Goal: Task Accomplishment & Management: Manage account settings

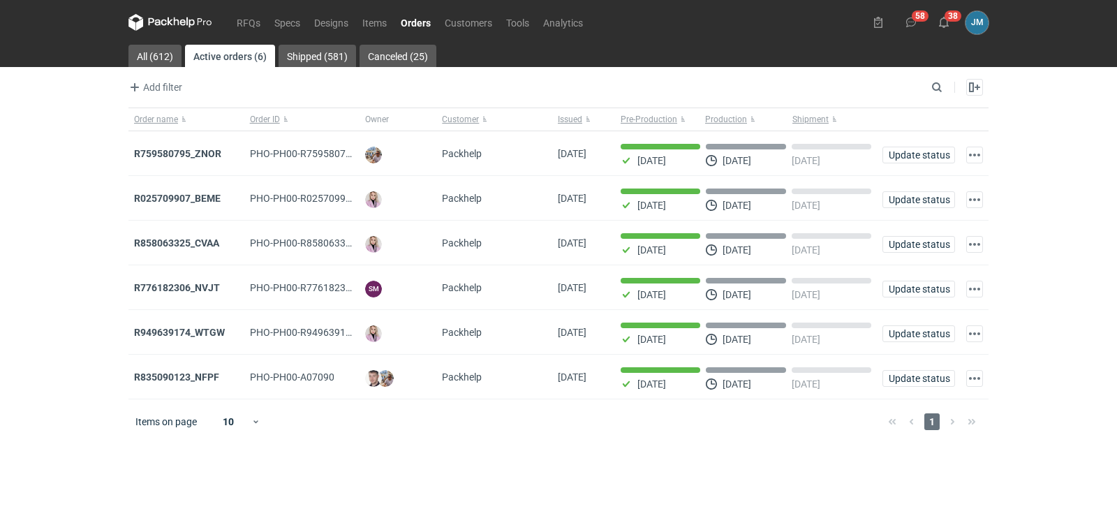
click at [176, 29] on icon at bounding box center [170, 22] width 84 height 17
click at [186, 27] on icon at bounding box center [170, 22] width 84 height 17
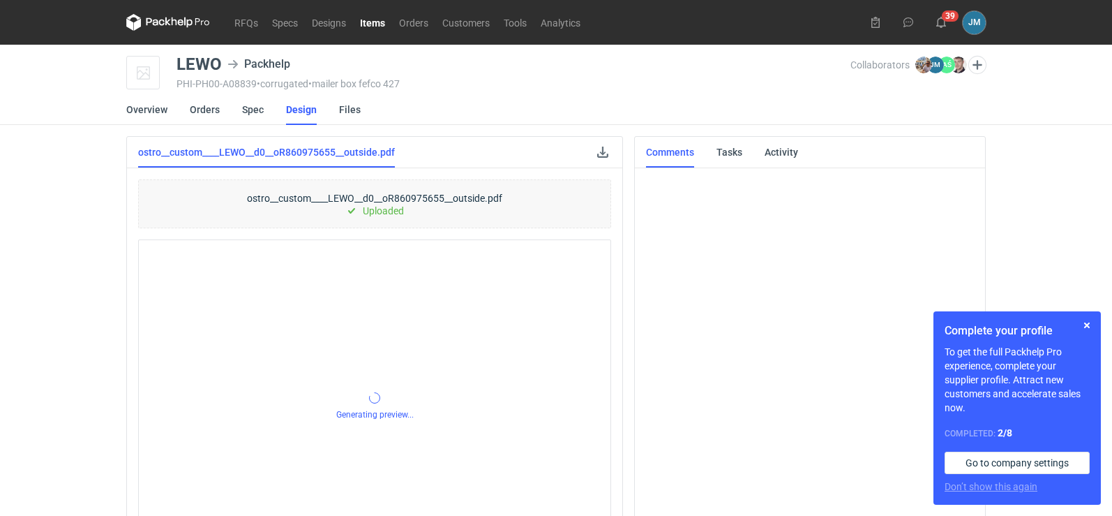
click at [189, 27] on icon at bounding box center [168, 22] width 84 height 17
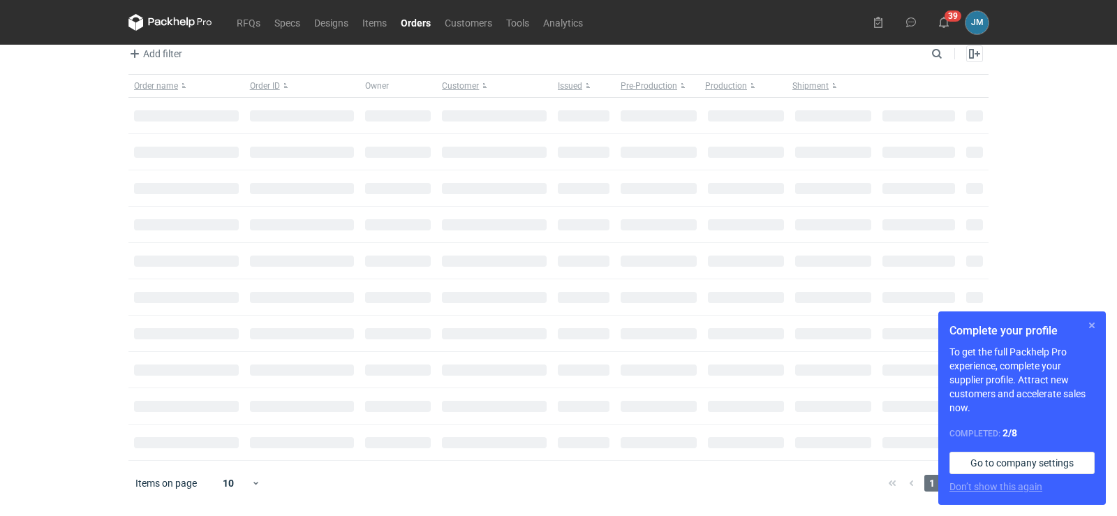
click at [1094, 327] on button "button" at bounding box center [1091, 325] width 17 height 17
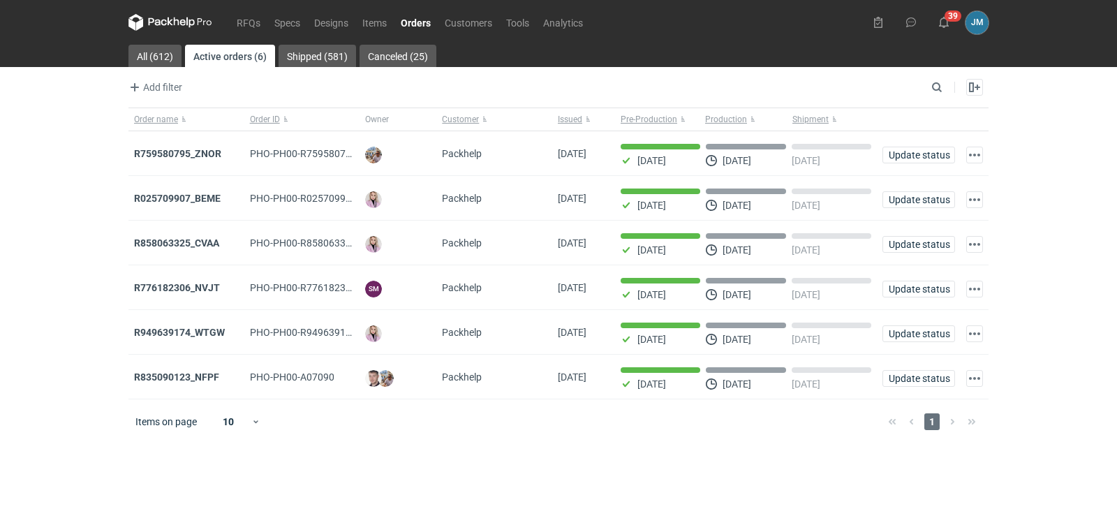
click at [168, 24] on icon at bounding box center [170, 21] width 6 height 8
click at [132, 8] on nav "RFQs Specs Designs Items Orders Customers Tools Analytics" at bounding box center [358, 22] width 461 height 45
click at [166, 28] on icon at bounding box center [170, 22] width 84 height 17
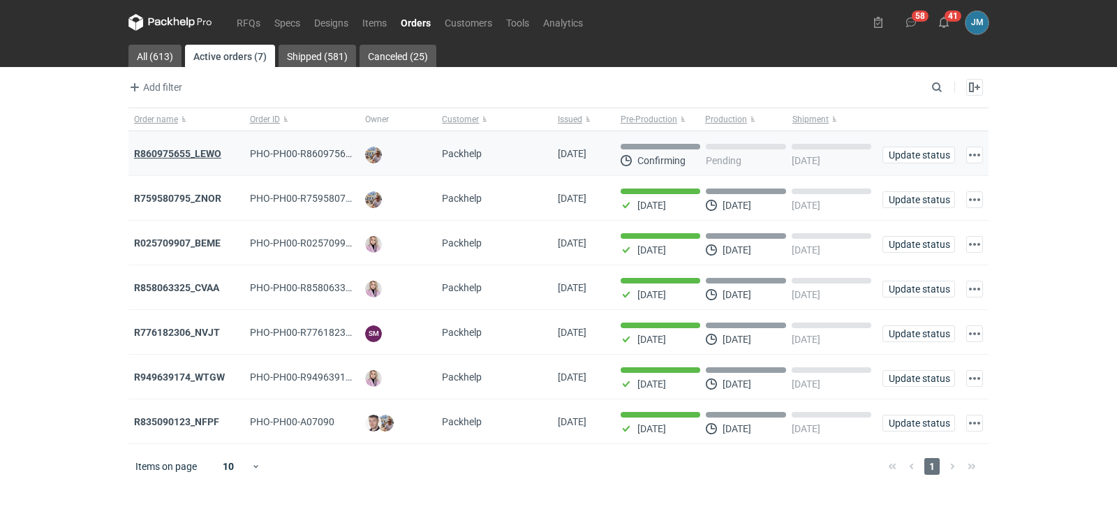
click at [195, 151] on strong "R860975655_LEWO" at bounding box center [177, 153] width 87 height 11
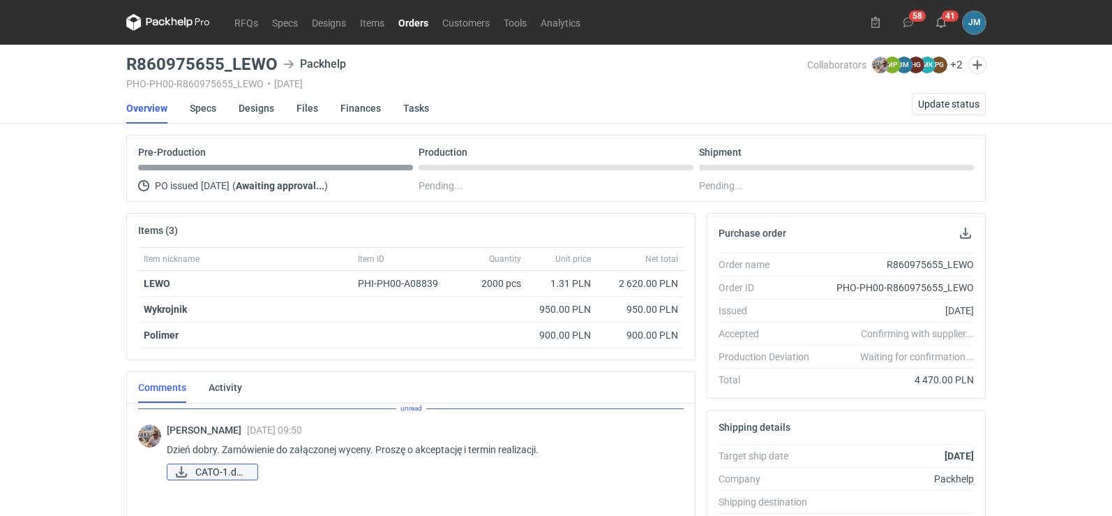
click at [214, 468] on span "CATO-1.docx" at bounding box center [220, 471] width 51 height 15
click at [188, 103] on li "Overview" at bounding box center [158, 108] width 64 height 31
click at [207, 107] on link "Specs" at bounding box center [203, 108] width 27 height 31
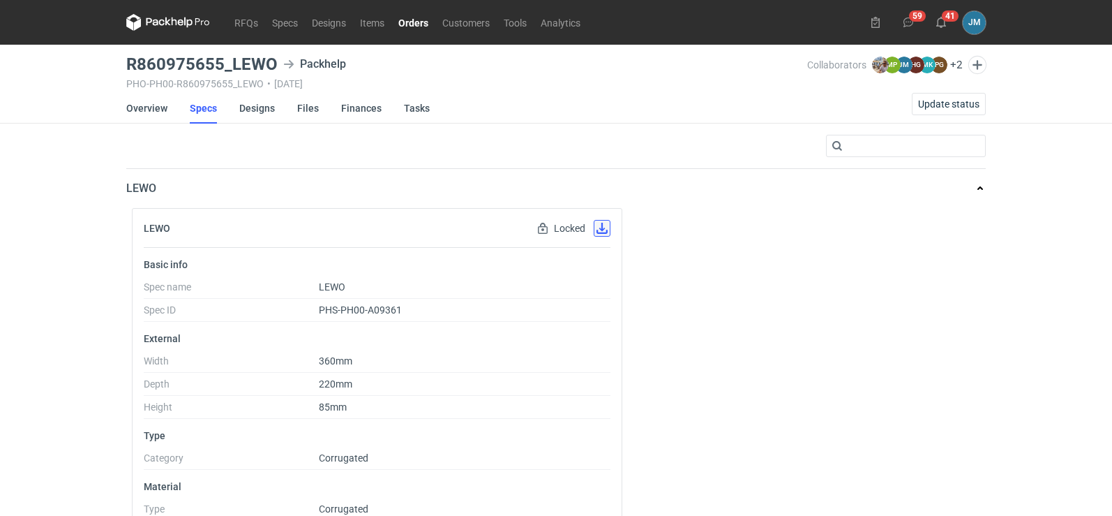
click at [598, 231] on button "button" at bounding box center [602, 228] width 17 height 17
click at [600, 225] on button "button" at bounding box center [602, 228] width 17 height 17
click at [260, 103] on link "Designs" at bounding box center [257, 108] width 36 height 31
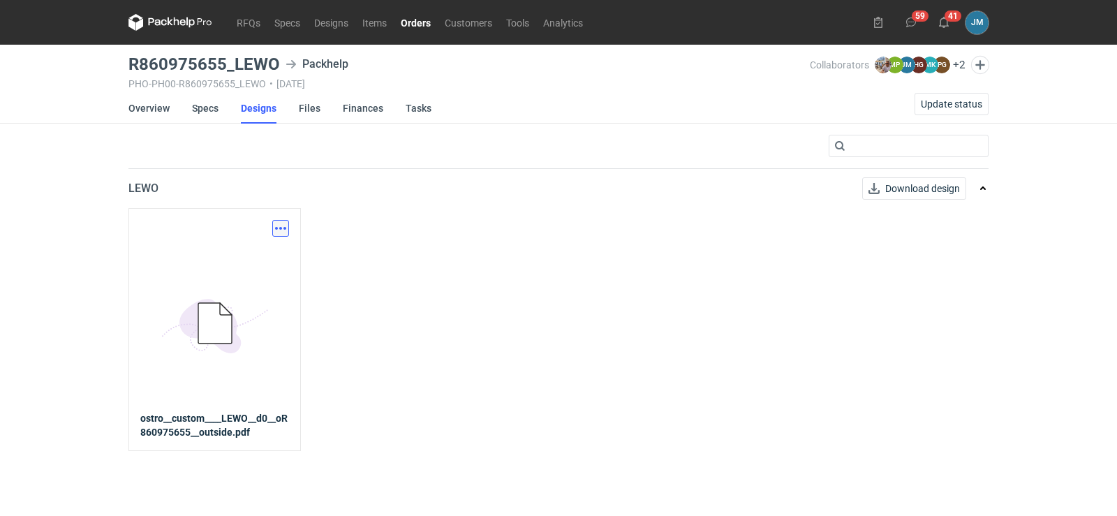
click at [273, 231] on button "button" at bounding box center [280, 228] width 17 height 17
click at [223, 262] on link "Download design part" at bounding box center [219, 259] width 128 height 22
click at [560, 312] on div "Download design part 5BD5AC33-3523-40E7-9262-1BFF0AD53D48@1x ostro__custom____L…" at bounding box center [558, 329] width 860 height 242
click at [260, 116] on link "Designs" at bounding box center [259, 108] width 36 height 31
click at [260, 110] on link "Designs" at bounding box center [259, 108] width 36 height 31
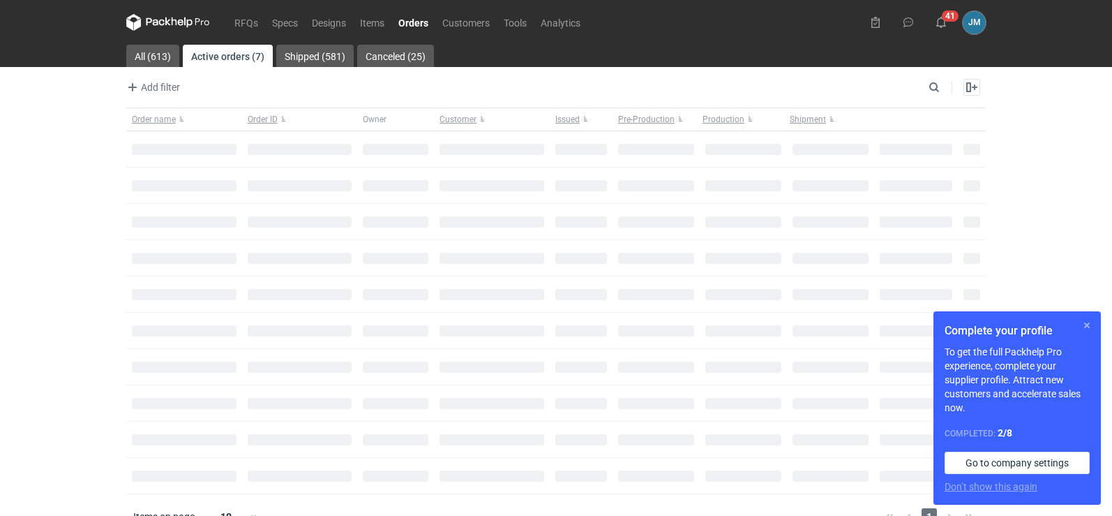
click at [1086, 325] on button "button" at bounding box center [1087, 325] width 17 height 17
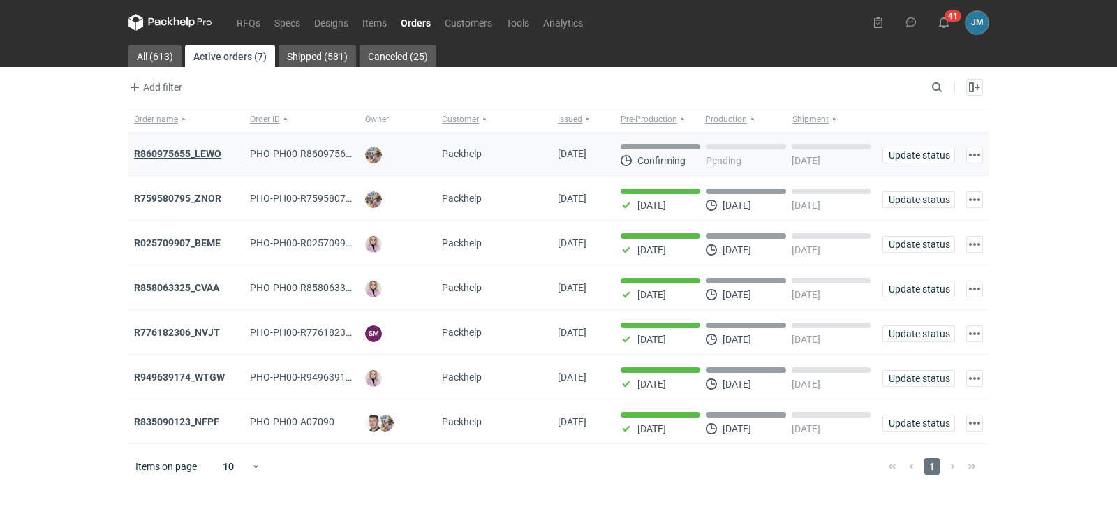
click at [162, 152] on strong "R860975655_LEWO" at bounding box center [177, 153] width 87 height 11
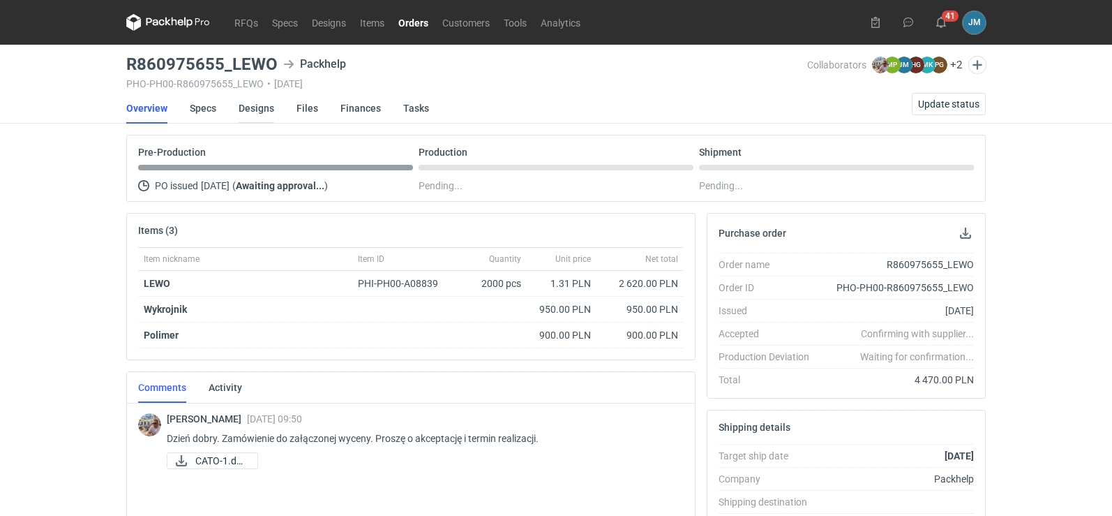
click at [251, 106] on link "Designs" at bounding box center [257, 108] width 36 height 31
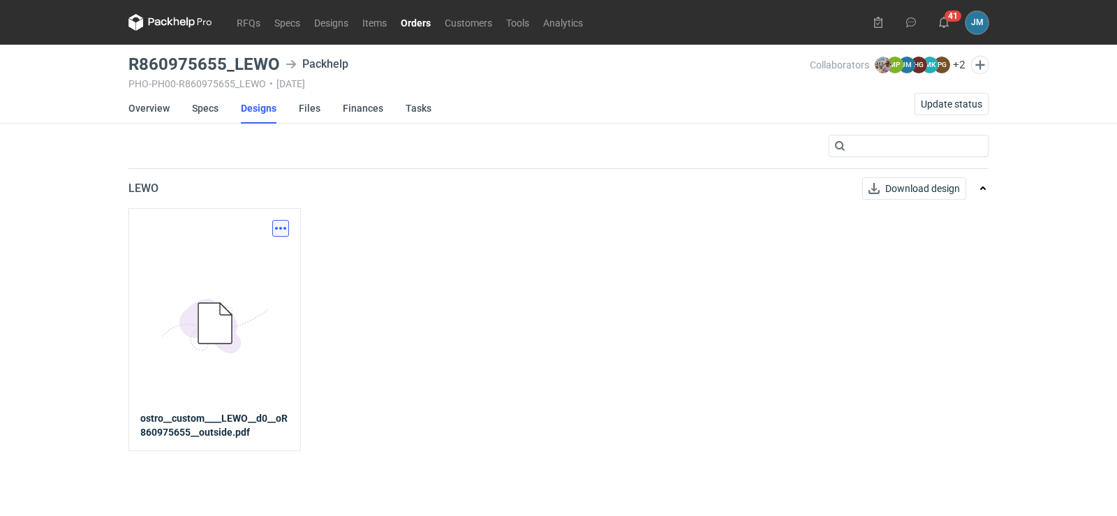
click at [274, 228] on button "button" at bounding box center [280, 228] width 17 height 17
click at [262, 255] on link "Download design part" at bounding box center [219, 259] width 128 height 22
click at [171, 325] on icon "5BD5AC33-3523-40E7-9262-1BFF0AD53D48@1x" at bounding box center [215, 324] width 112 height 112
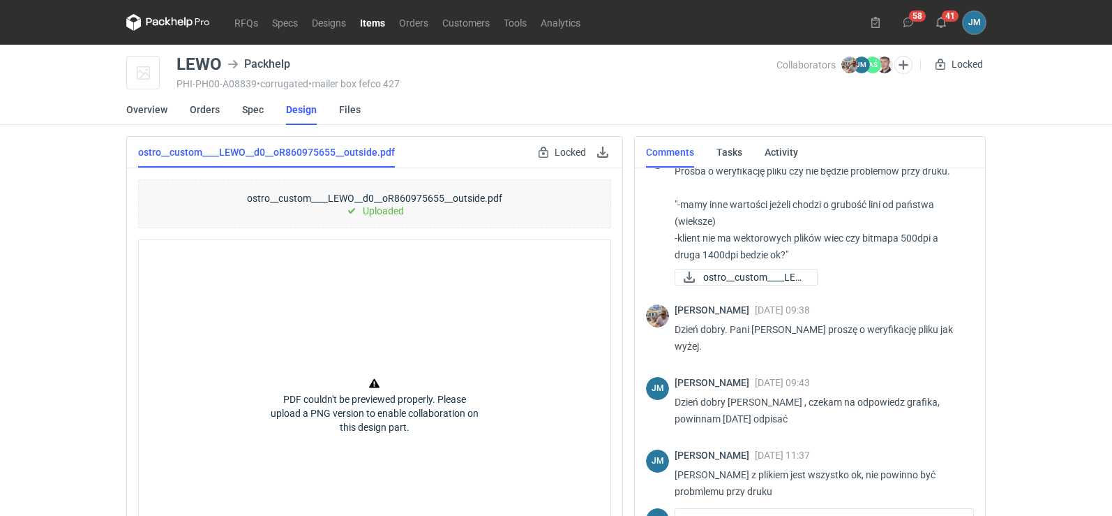
scroll to position [219, 0]
click at [601, 154] on link at bounding box center [603, 152] width 17 height 17
click at [149, 6] on nav "RFQs Specs Designs Items Orders Customers Tools Analytics" at bounding box center [356, 22] width 461 height 45
click at [154, 21] on icon at bounding box center [168, 22] width 84 height 17
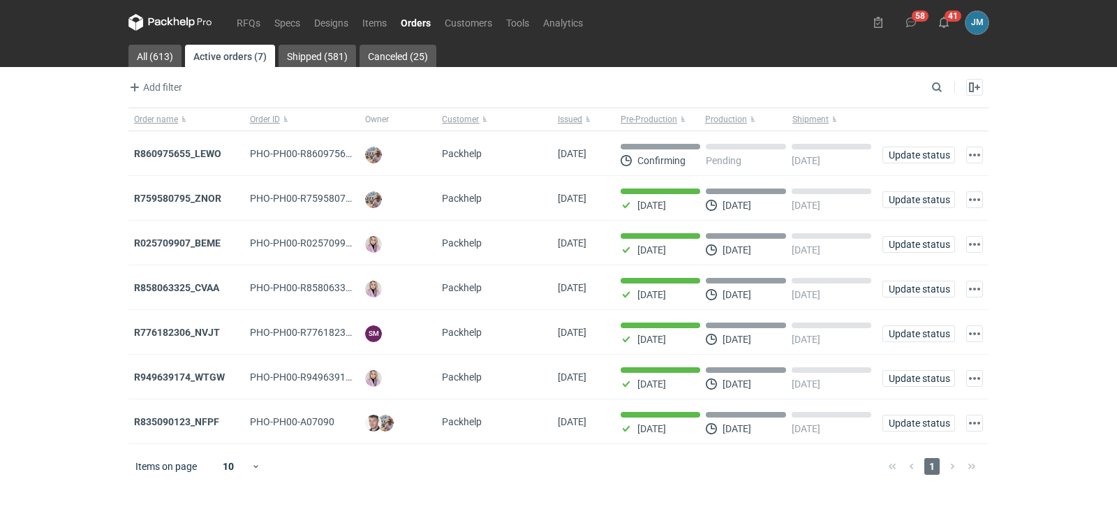
click at [81, 142] on div "RFQs Specs Designs Items Orders Customers Tools Analytics 58 41 JM Joanna Myśla…" at bounding box center [558, 258] width 1117 height 516
click at [160, 152] on strong "R860975655_LEWO" at bounding box center [177, 153] width 87 height 11
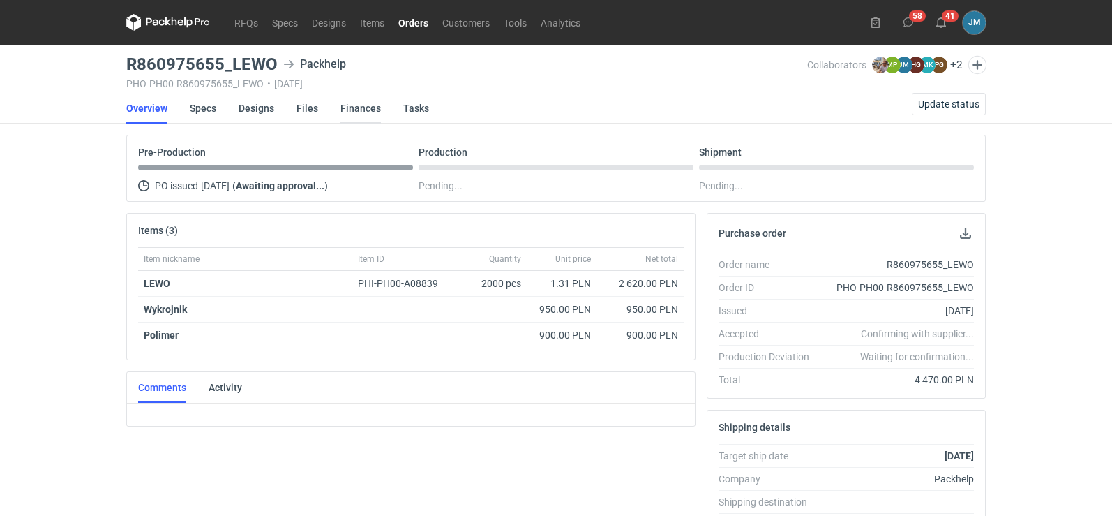
click at [358, 98] on link "Finances" at bounding box center [361, 108] width 40 height 31
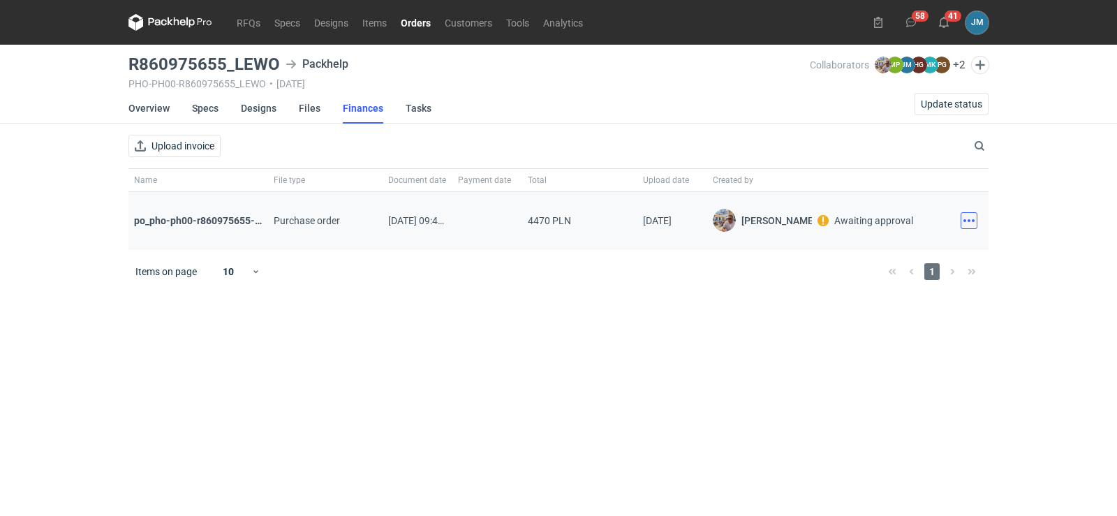
click at [969, 218] on button "button" at bounding box center [968, 220] width 17 height 17
click at [923, 252] on button "Download" at bounding box center [907, 251] width 128 height 22
click at [358, 116] on link "Finances" at bounding box center [363, 108] width 40 height 31
click at [193, 30] on icon at bounding box center [170, 22] width 84 height 17
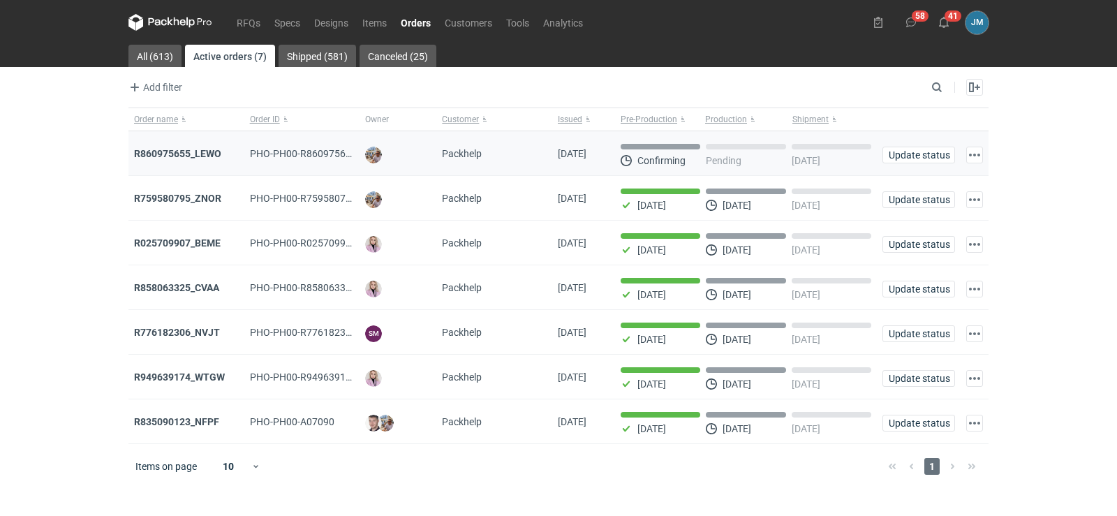
click at [150, 161] on div "R860975655_LEWO" at bounding box center [186, 153] width 116 height 45
click at [176, 154] on strong "R860975655_LEWO" at bounding box center [177, 153] width 87 height 11
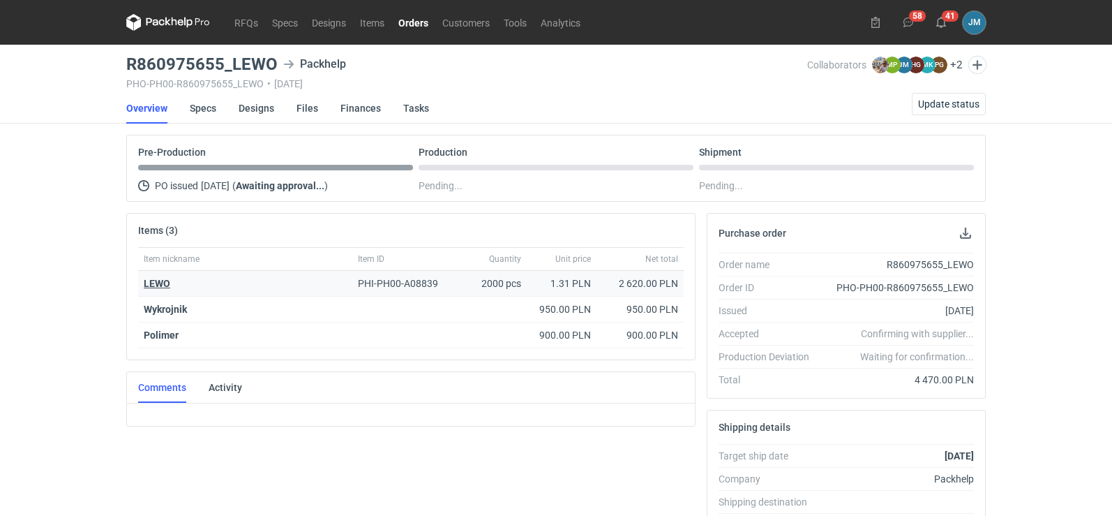
click at [146, 280] on strong "LEWO" at bounding box center [157, 283] width 27 height 11
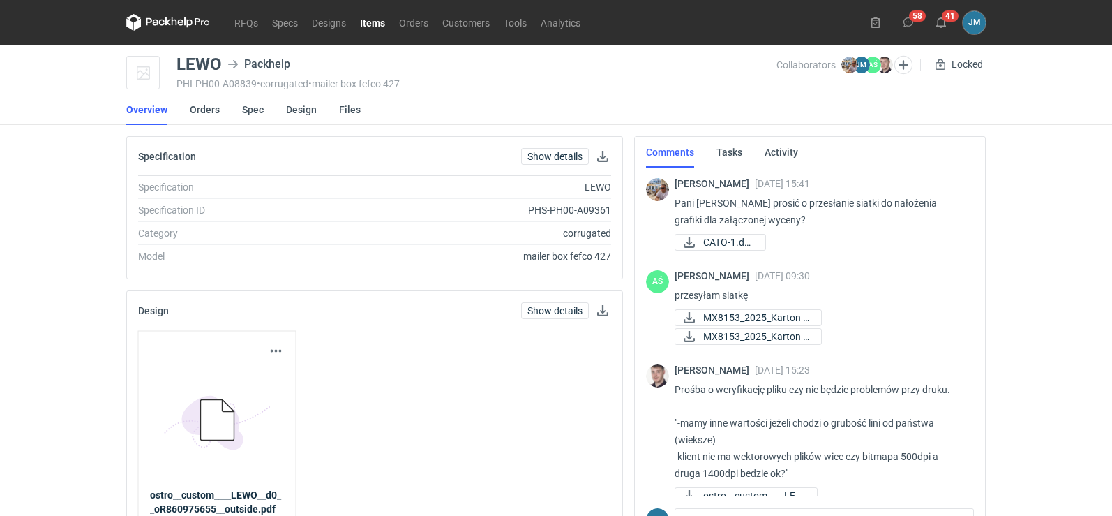
click at [144, 16] on icon at bounding box center [168, 22] width 84 height 17
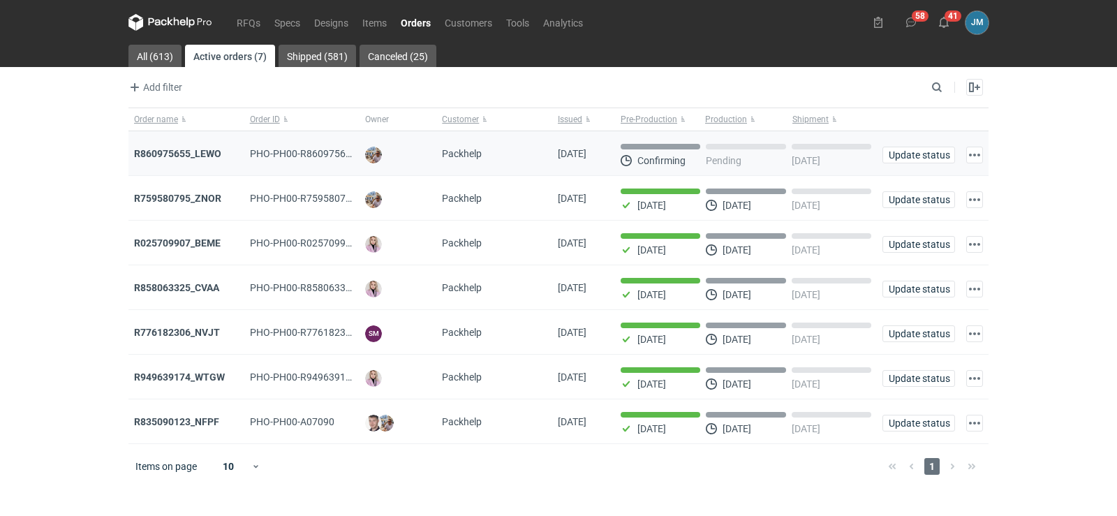
click at [156, 147] on div "R860975655_LEWO" at bounding box center [186, 154] width 105 height 14
click at [156, 156] on strong "R860975655_LEWO" at bounding box center [177, 153] width 87 height 11
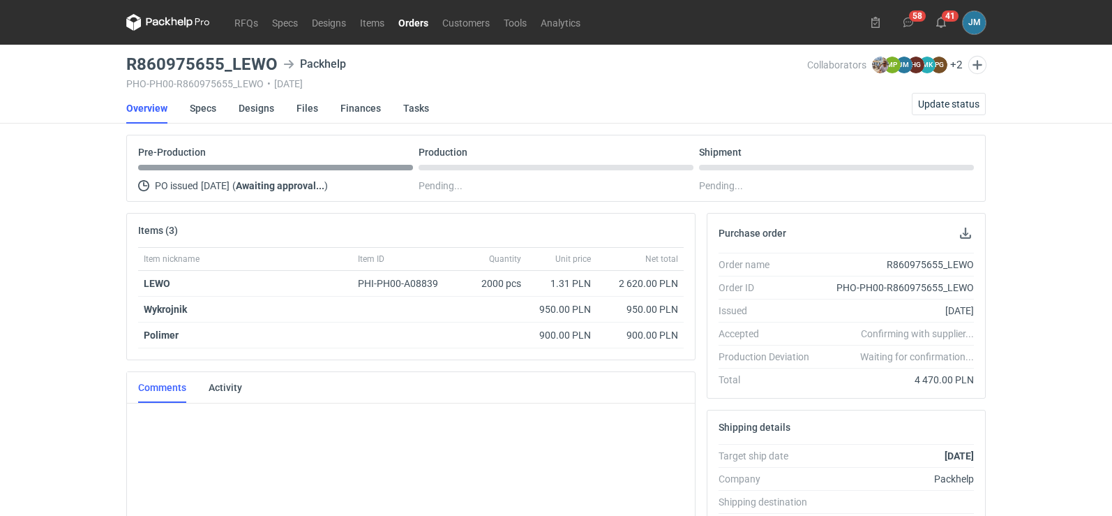
scroll to position [279, 0]
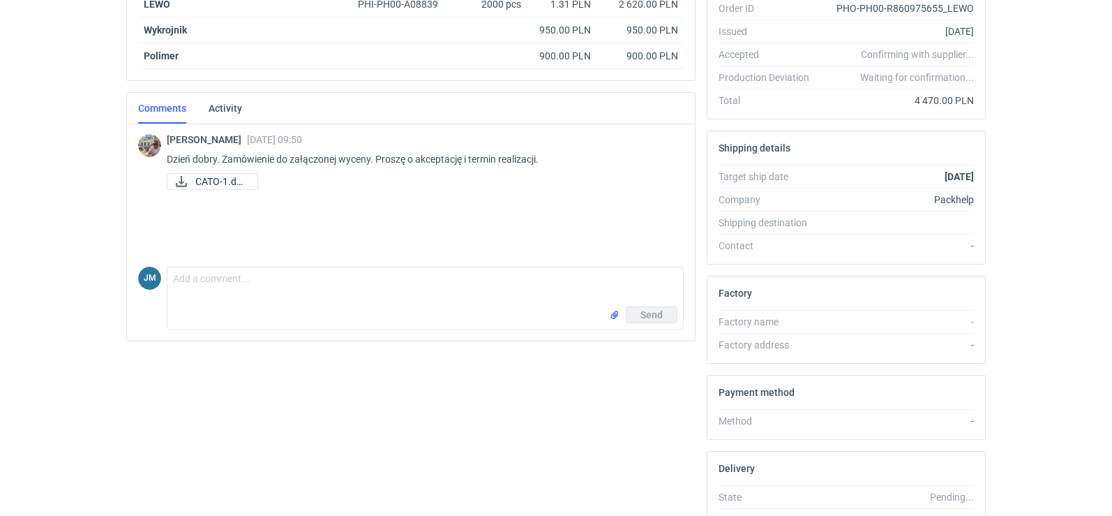
click at [228, 318] on div "Send" at bounding box center [425, 317] width 516 height 22
click at [238, 303] on textarea "Comment message" at bounding box center [425, 286] width 516 height 39
type textarea "Dzień dobry"
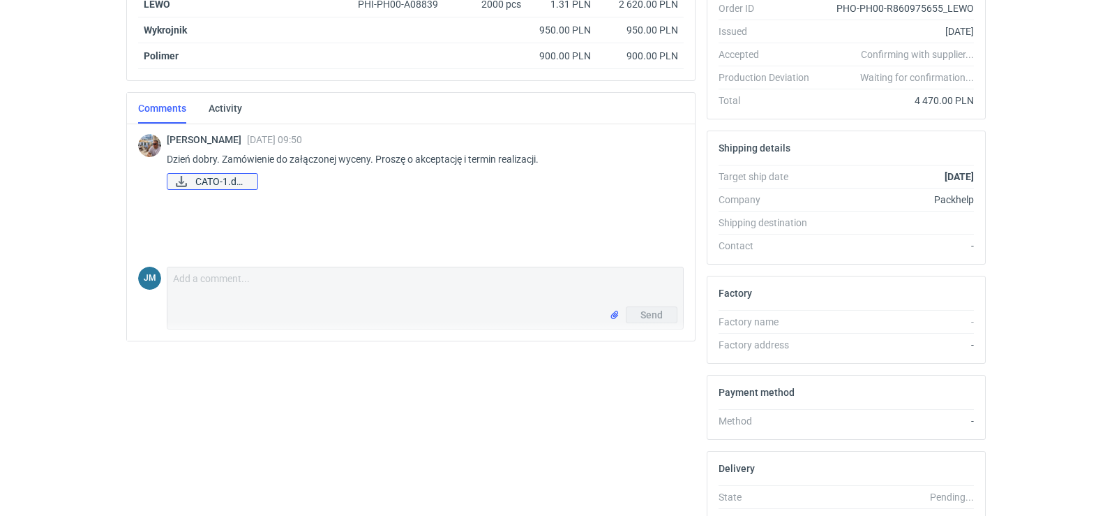
click at [221, 180] on span "CATO-1.docx" at bounding box center [220, 181] width 51 height 15
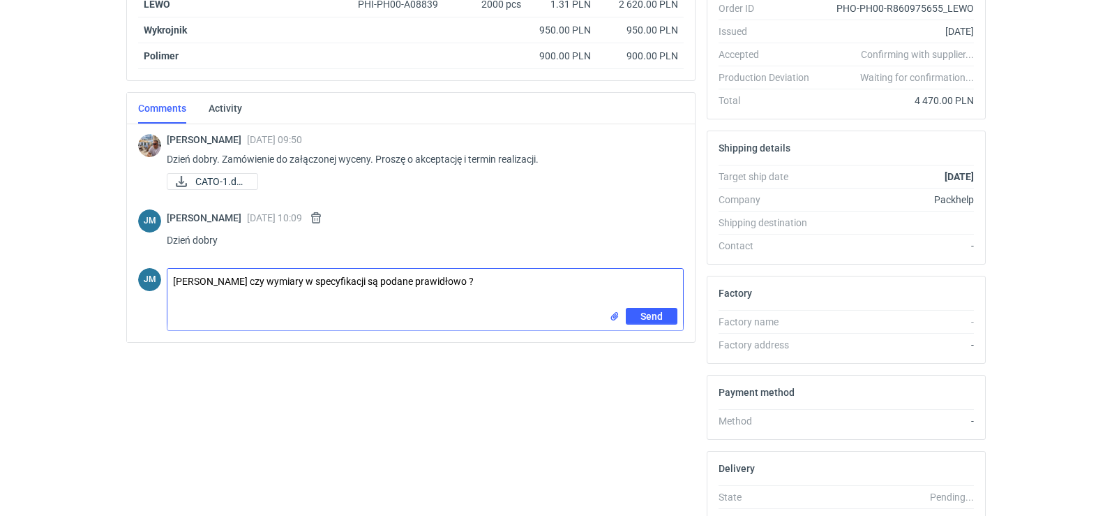
type textarea "[PERSON_NAME] czy wymiary w specyfikacji są podane prawidłowo ?"
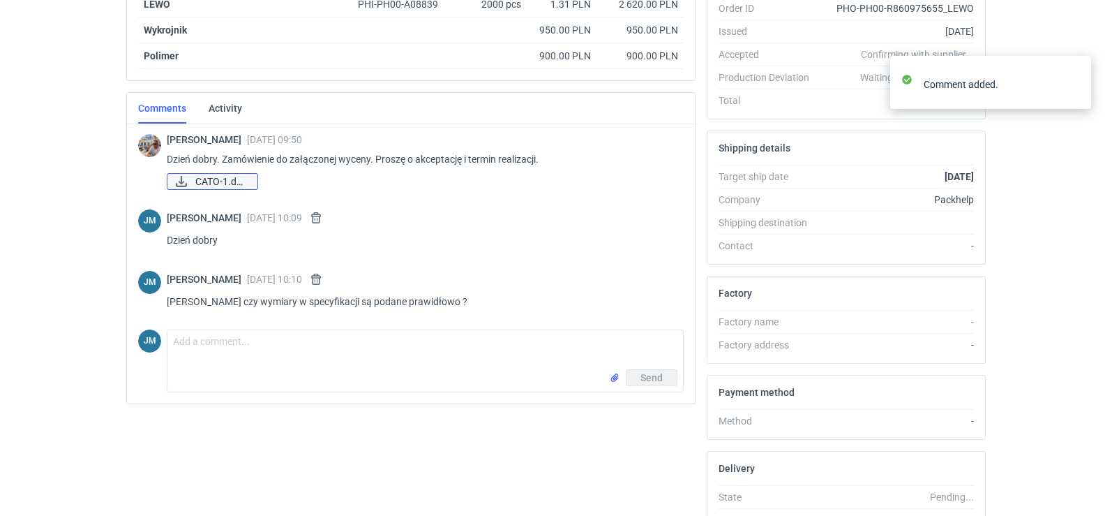
click at [237, 183] on span "CATO-1.docx" at bounding box center [220, 181] width 51 height 15
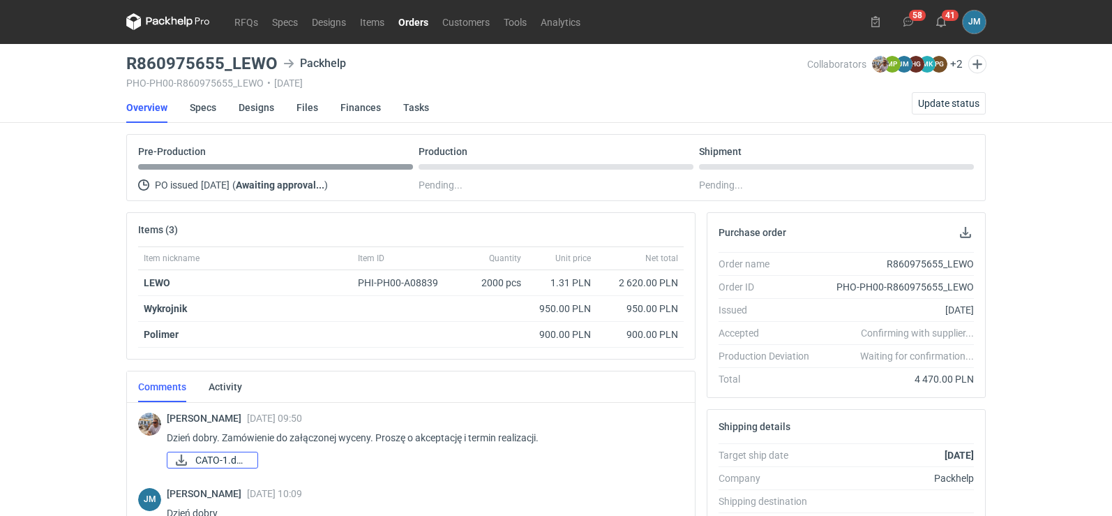
scroll to position [0, 0]
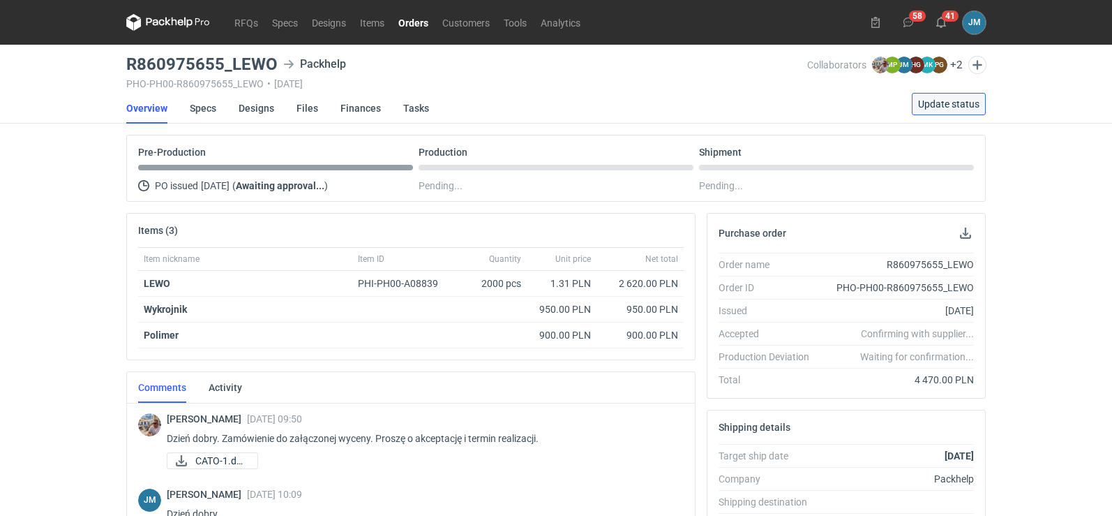
click at [969, 107] on span "Update status" at bounding box center [948, 104] width 61 height 10
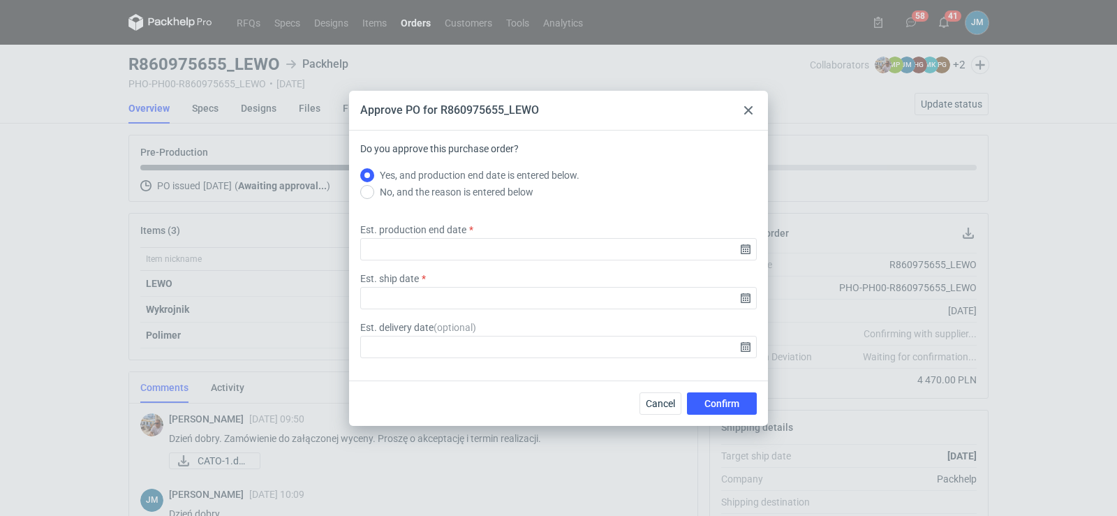
click at [750, 116] on div at bounding box center [748, 110] width 17 height 17
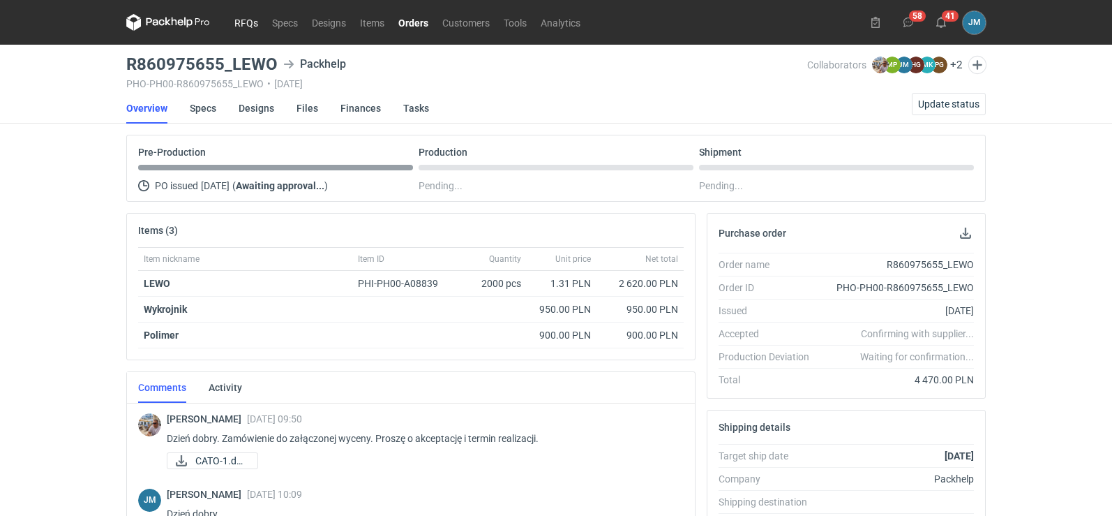
click at [239, 26] on link "RFQs" at bounding box center [247, 22] width 38 height 17
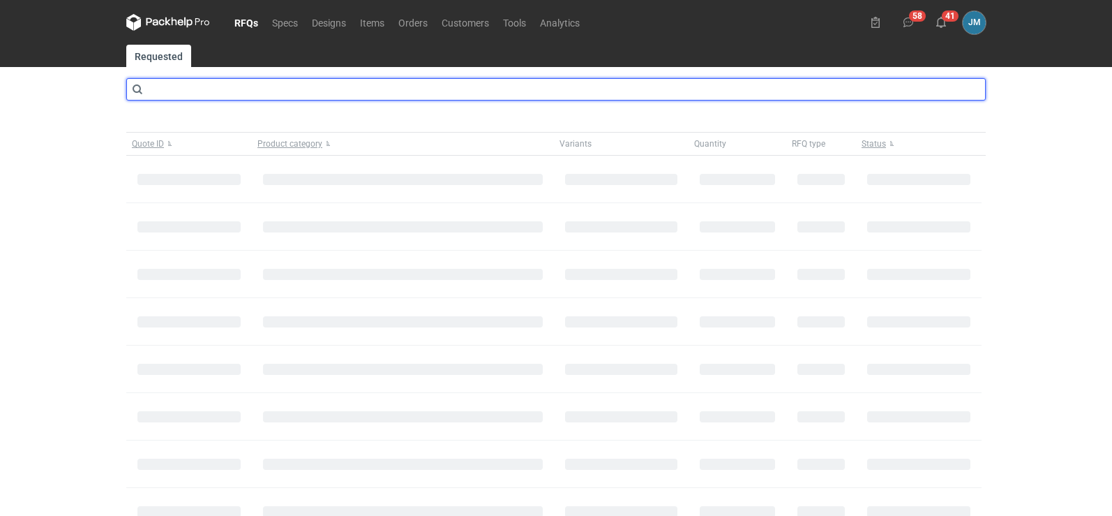
click at [203, 94] on input "text" at bounding box center [556, 89] width 860 height 22
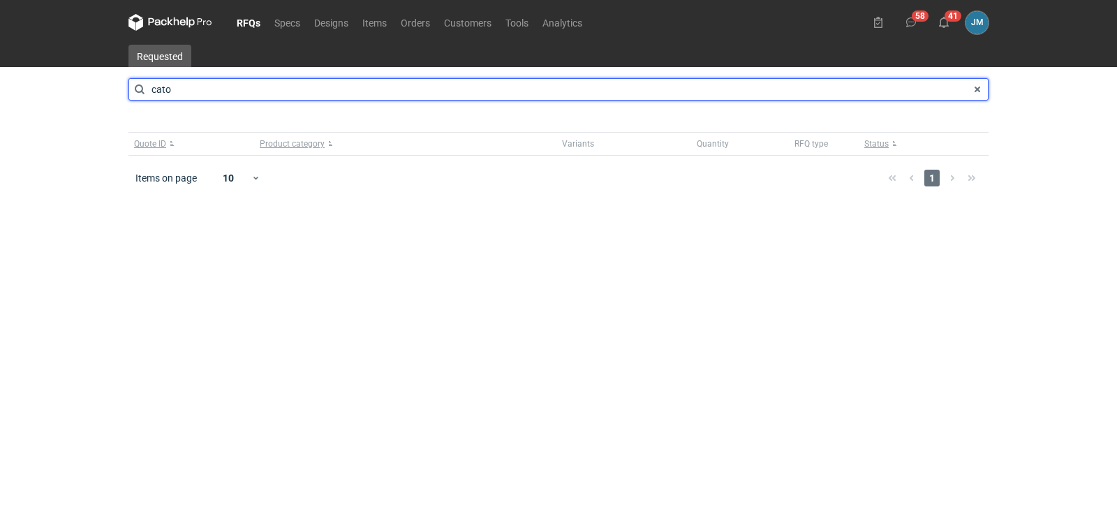
type input "cato"
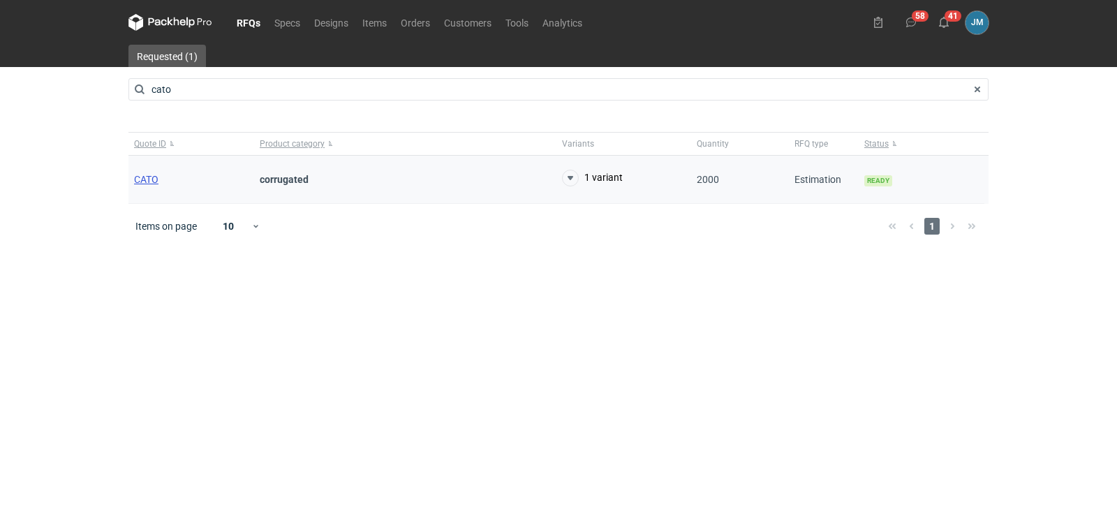
click at [154, 177] on span "CATO" at bounding box center [146, 179] width 24 height 11
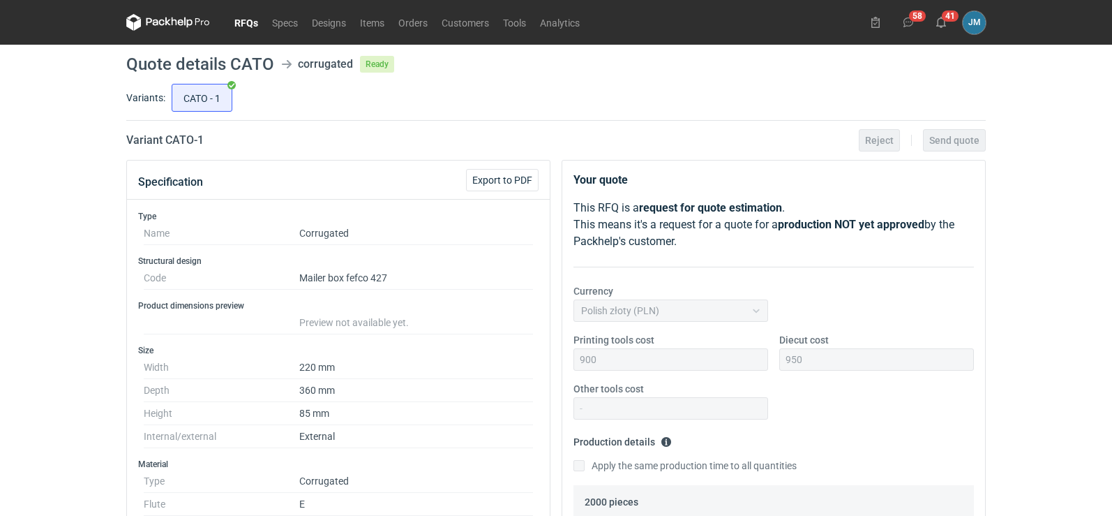
click at [184, 16] on icon at bounding box center [168, 22] width 84 height 17
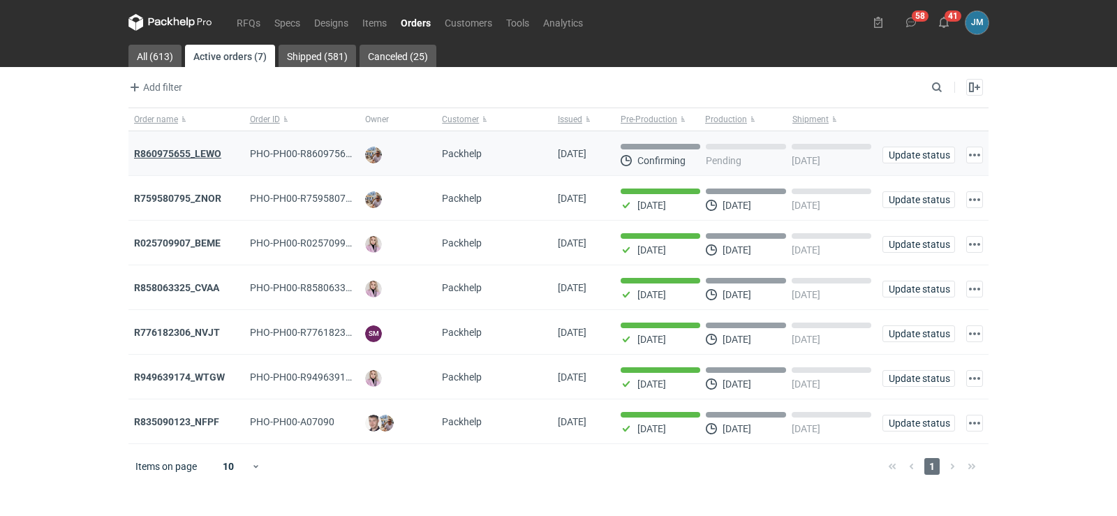
click at [184, 151] on strong "R860975655_LEWO" at bounding box center [177, 153] width 87 height 11
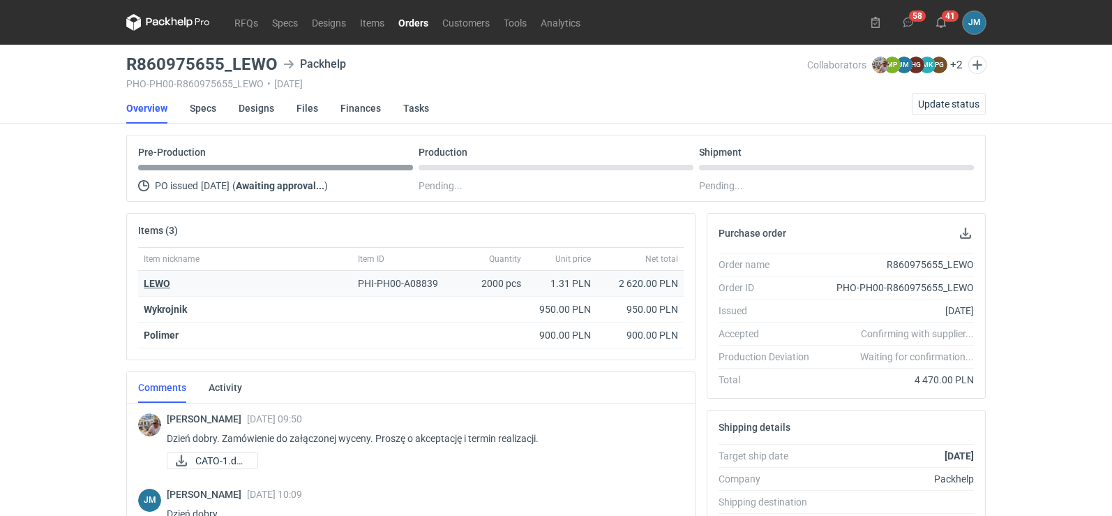
click at [154, 283] on strong "LEWO" at bounding box center [157, 283] width 27 height 11
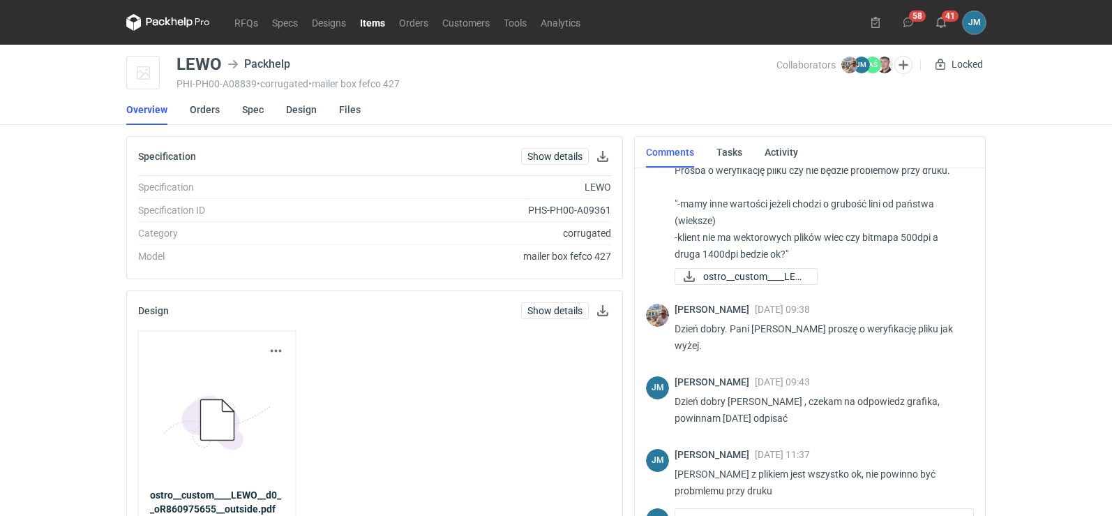
click at [154, 22] on icon at bounding box center [156, 22] width 18 height 8
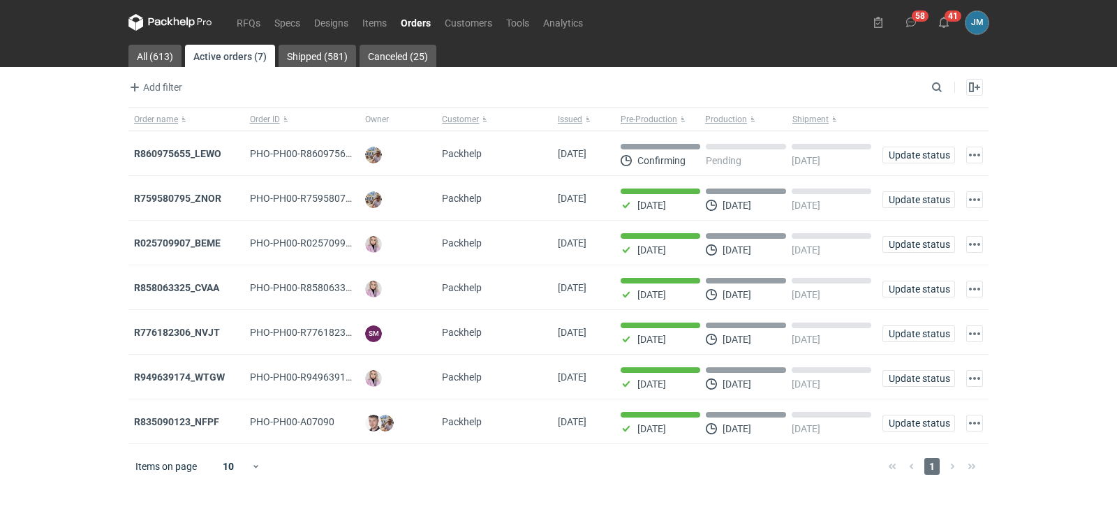
click at [148, 14] on icon at bounding box center [170, 22] width 84 height 17
click at [139, 155] on strong "R860975655_LEWO" at bounding box center [177, 153] width 87 height 11
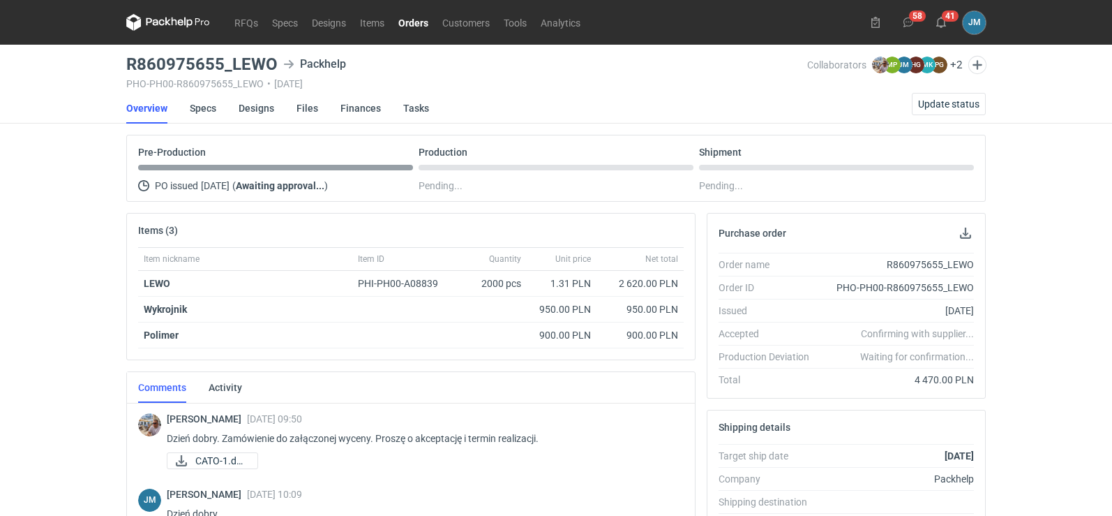
click at [172, 14] on icon at bounding box center [168, 22] width 84 height 17
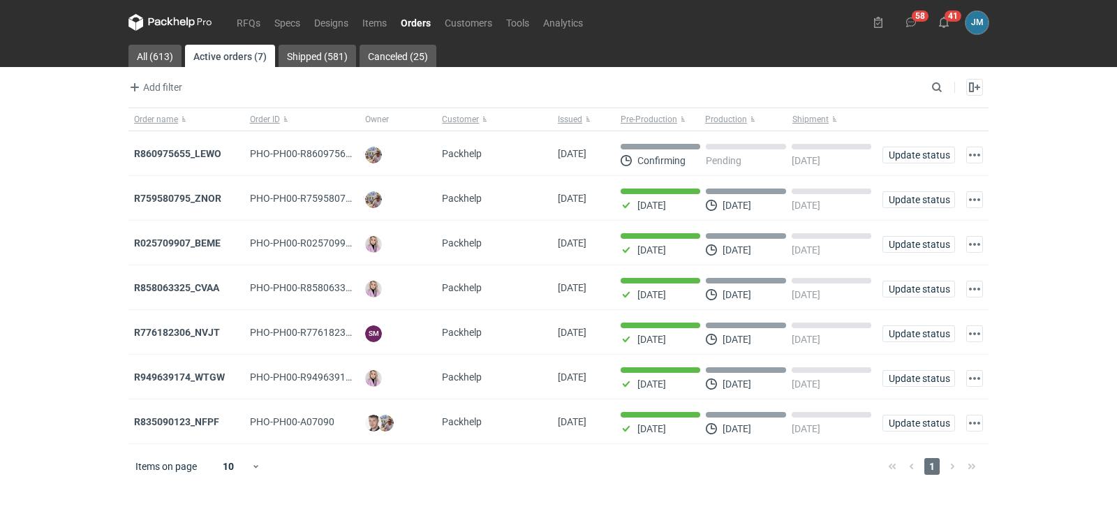
click at [196, 21] on icon at bounding box center [170, 22] width 84 height 17
click at [154, 156] on strong "R860975655_LEWO" at bounding box center [177, 153] width 87 height 11
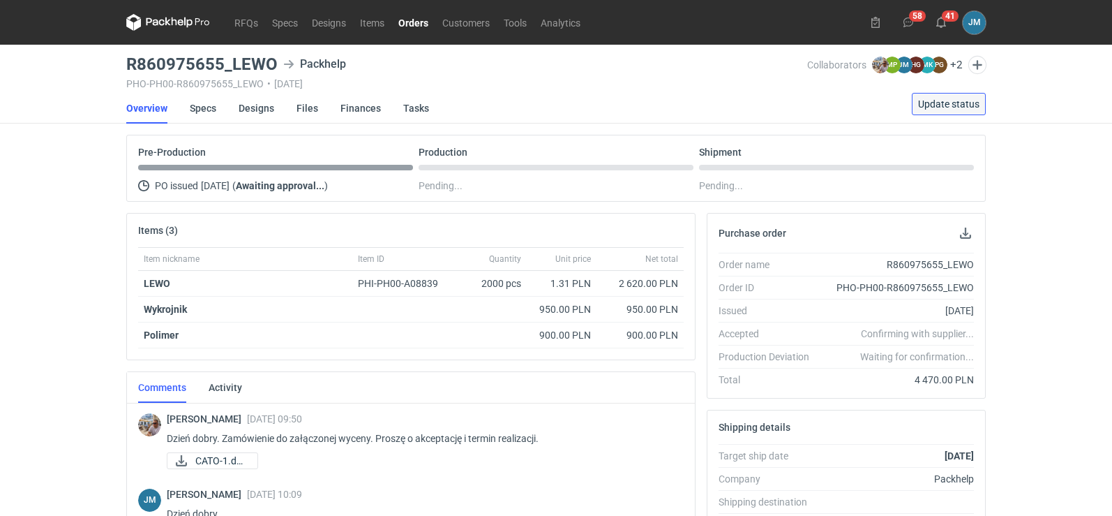
click at [950, 103] on span "Update status" at bounding box center [948, 104] width 61 height 10
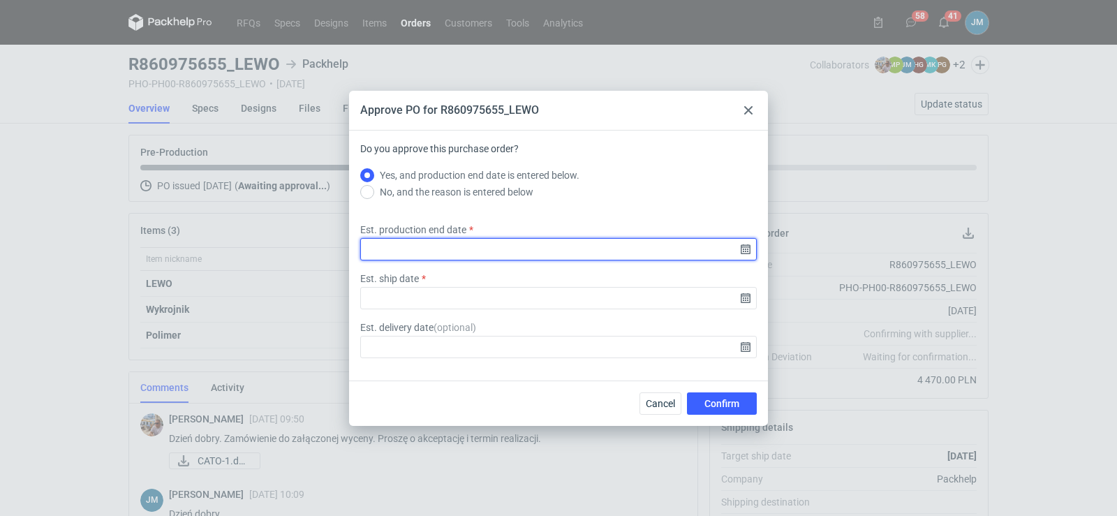
click at [745, 254] on input "Est. production end date" at bounding box center [558, 249] width 396 height 22
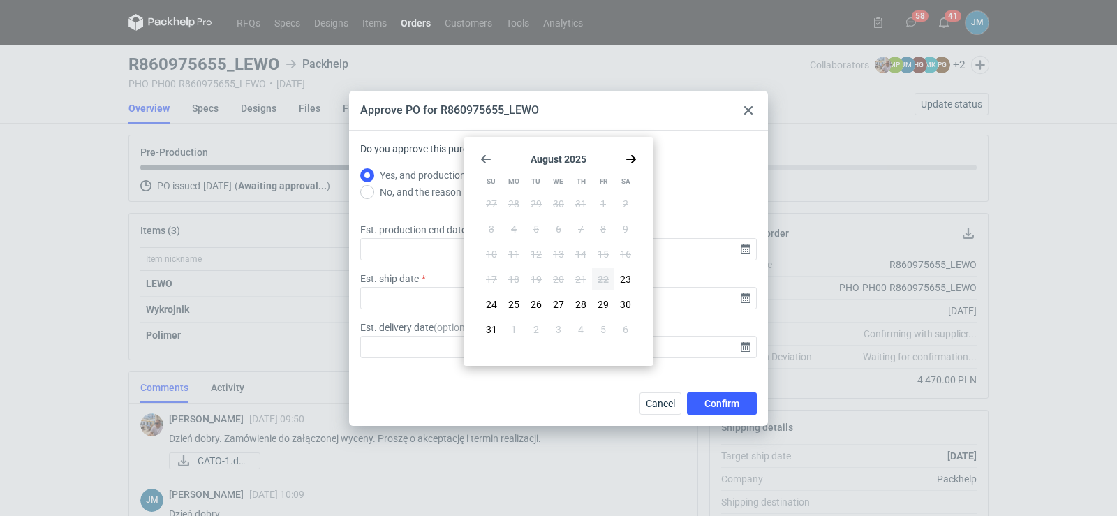
click at [629, 161] on icon "Go forward 1 month" at bounding box center [630, 159] width 11 height 11
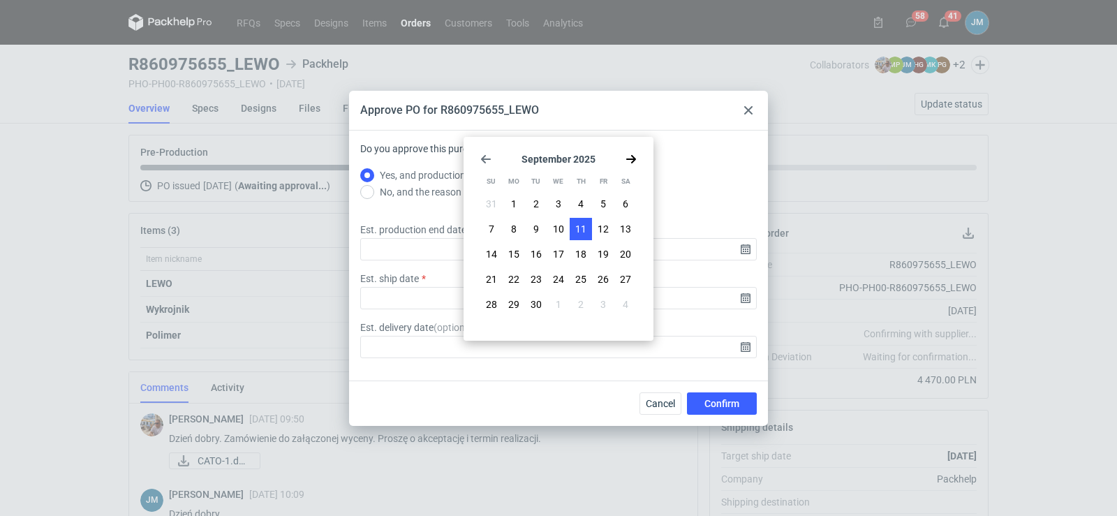
click at [578, 230] on span "11" at bounding box center [580, 229] width 11 height 14
type input "2025-09-11"
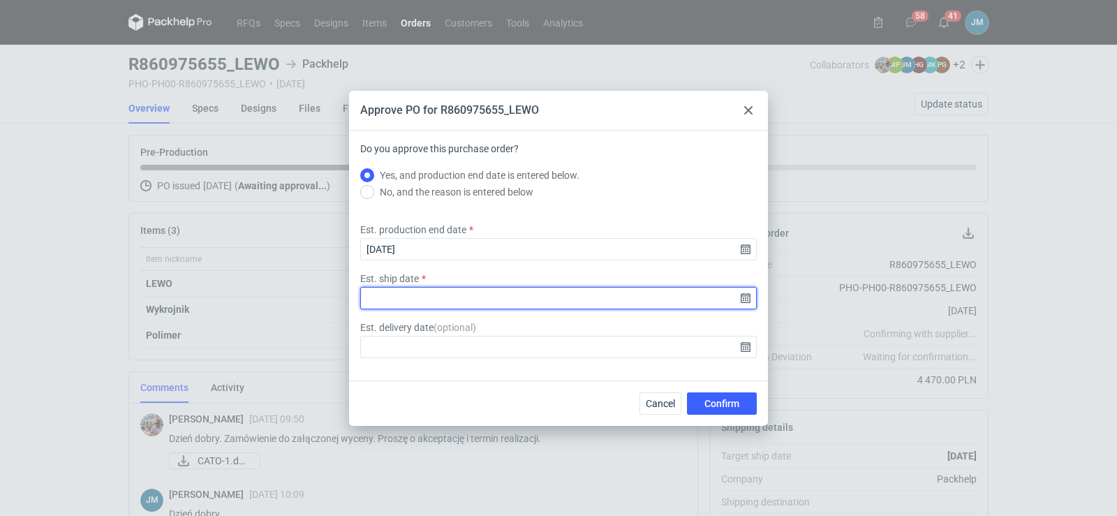
click at [747, 303] on input "Est. ship date" at bounding box center [558, 298] width 396 height 22
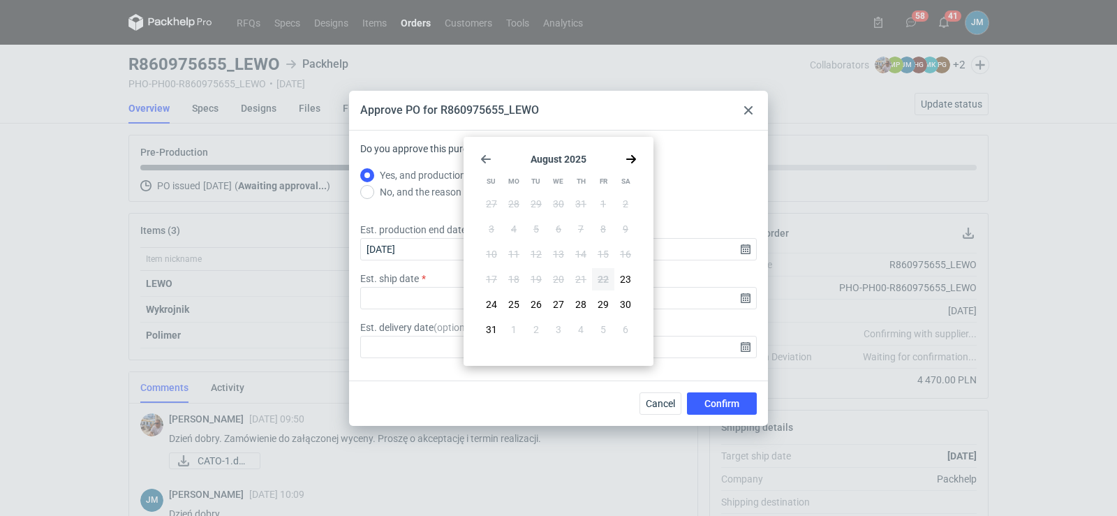
click at [636, 158] on div "August 2025 Su Mo Tu We Th Fr Sa 27 28 29 30 31 1 2 3 4 5 6 7 8 9 10 11 12 13 1…" at bounding box center [558, 251] width 179 height 218
click at [479, 158] on div "August 2025 Su Mo Tu We Th Fr Sa 27 28 29 30 31 1 2 3 4 5 6 7 8 9 10 11 12 13 1…" at bounding box center [558, 251] width 179 height 218
click at [627, 156] on icon "Go forward 1 month" at bounding box center [630, 159] width 11 height 11
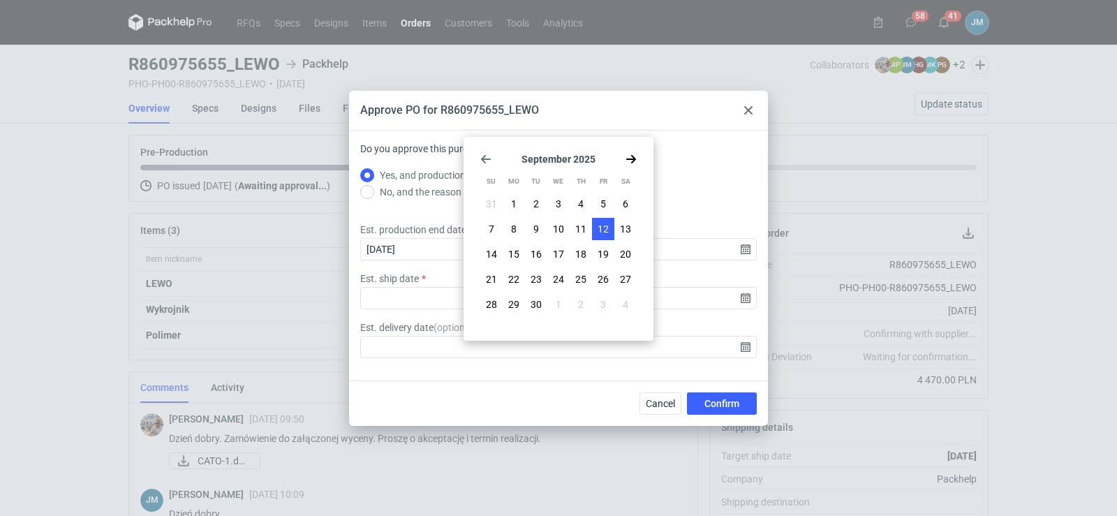
click at [600, 228] on span "12" at bounding box center [602, 229] width 11 height 14
type input "2025-09-12"
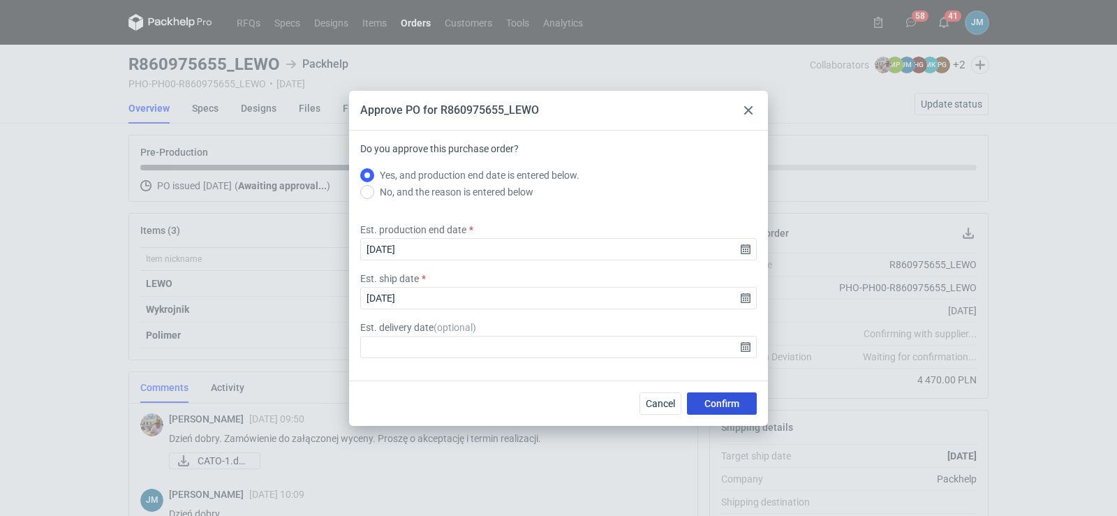
click at [707, 407] on span "Confirm" at bounding box center [721, 403] width 35 height 10
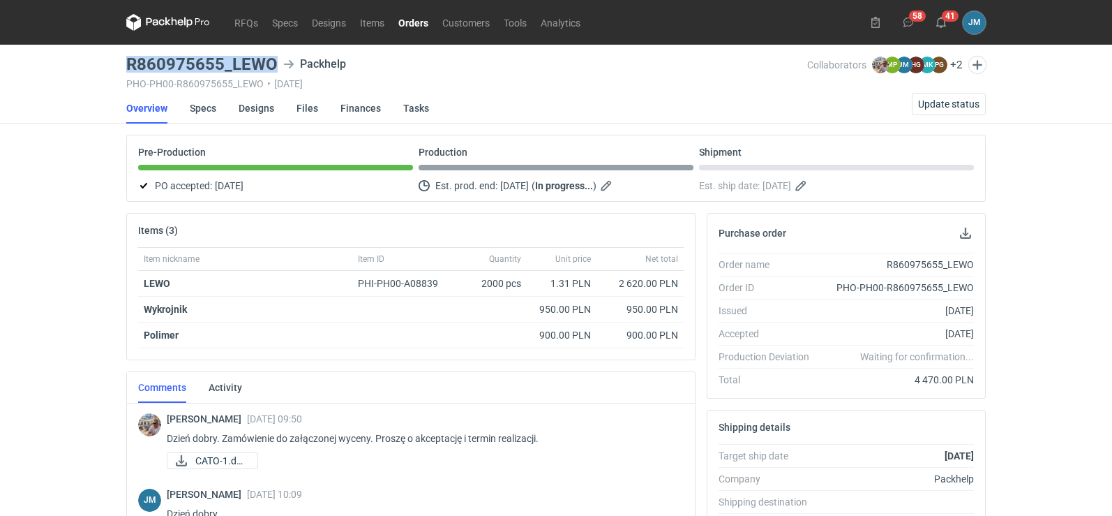
drag, startPoint x: 281, startPoint y: 64, endPoint x: 121, endPoint y: 63, distance: 160.5
click at [121, 63] on main "R860975655_LEWO Packhelp PHO-PH00-R860975655_LEWO • 22/08/2025 Collaborators Mi…" at bounding box center [556, 471] width 871 height 852
copy h3 "R860975655_LEWO"
click at [171, 26] on icon at bounding box center [168, 22] width 84 height 17
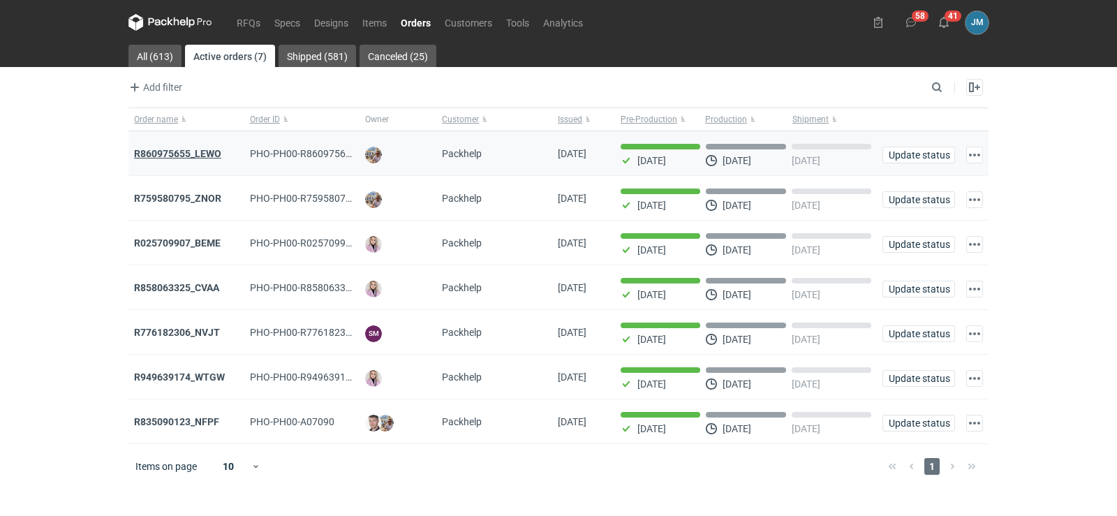
click at [203, 158] on strong "R860975655_LEWO" at bounding box center [177, 153] width 87 height 11
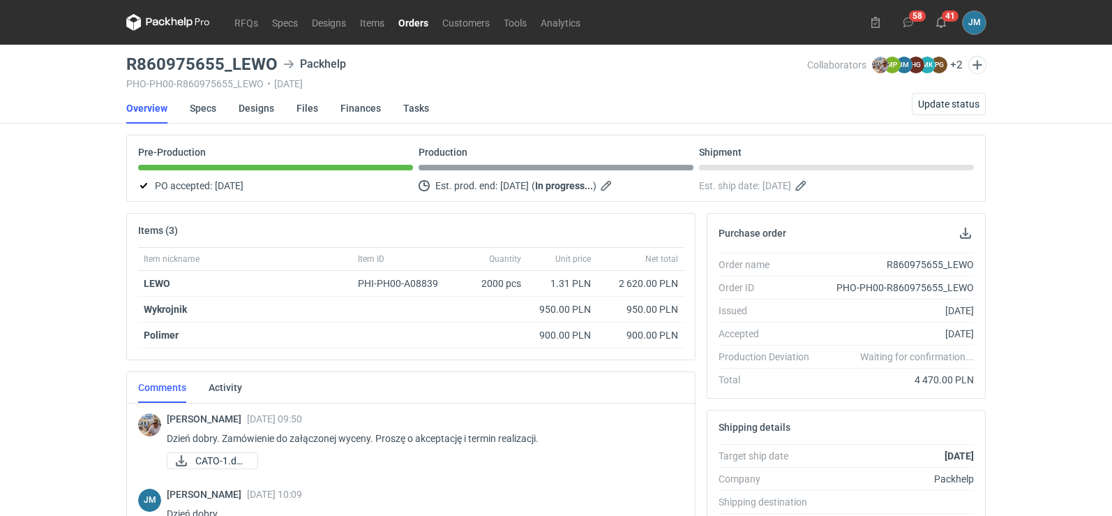
click at [169, 22] on icon at bounding box center [168, 22] width 84 height 17
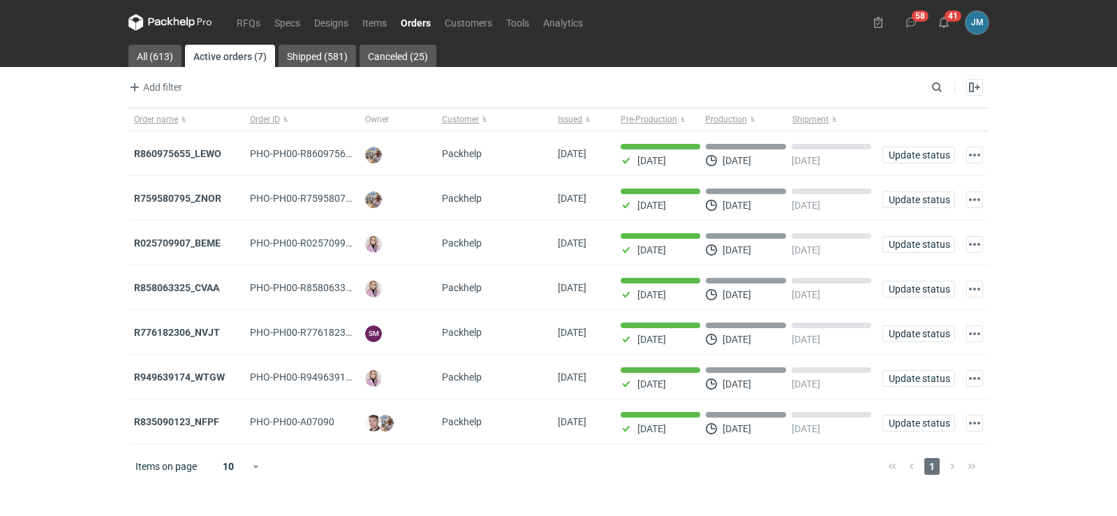
drag, startPoint x: 191, startPoint y: 12, endPoint x: 186, endPoint y: 20, distance: 9.5
click at [191, 13] on nav "RFQs Specs Designs Items Orders Customers Tools Analytics" at bounding box center [358, 22] width 461 height 45
click at [185, 20] on icon at bounding box center [170, 22] width 84 height 17
click at [163, 18] on icon at bounding box center [170, 22] width 84 height 17
click at [177, 27] on icon at bounding box center [170, 22] width 84 height 17
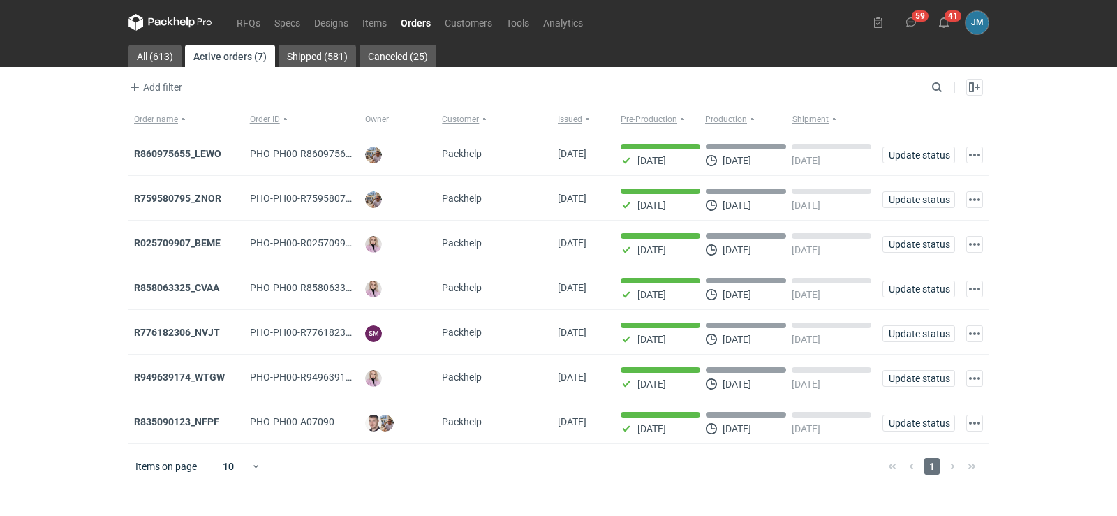
click at [167, 21] on icon at bounding box center [170, 22] width 84 height 17
click at [925, 33] on div "59 41 JM Joanna Myślak joanna.myslak@marex.gs Company profile Personal settings…" at bounding box center [927, 22] width 121 height 23
click at [904, 20] on button "59" at bounding box center [911, 22] width 22 height 22
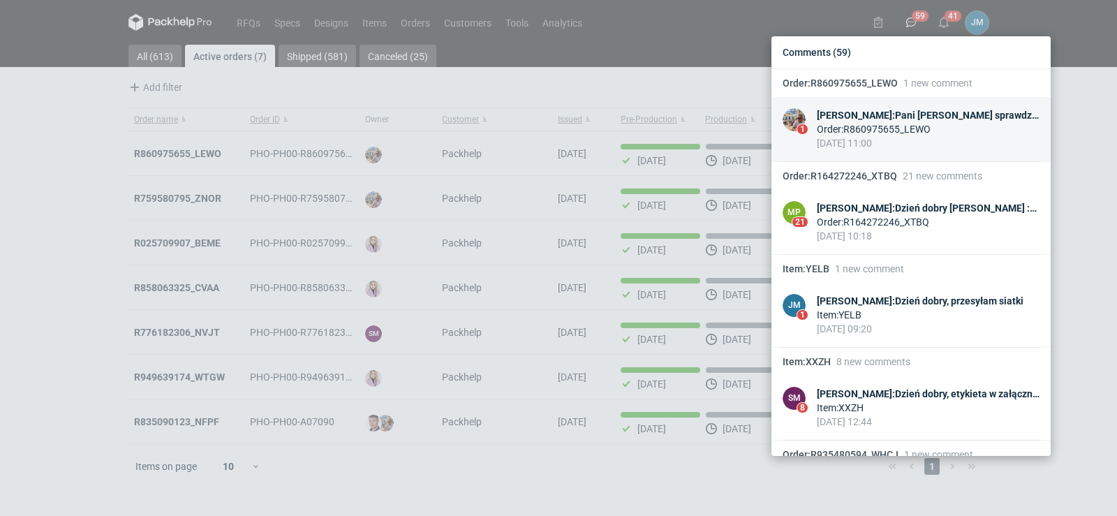
click at [913, 122] on div "Order : R860975655_LEWO" at bounding box center [928, 129] width 223 height 14
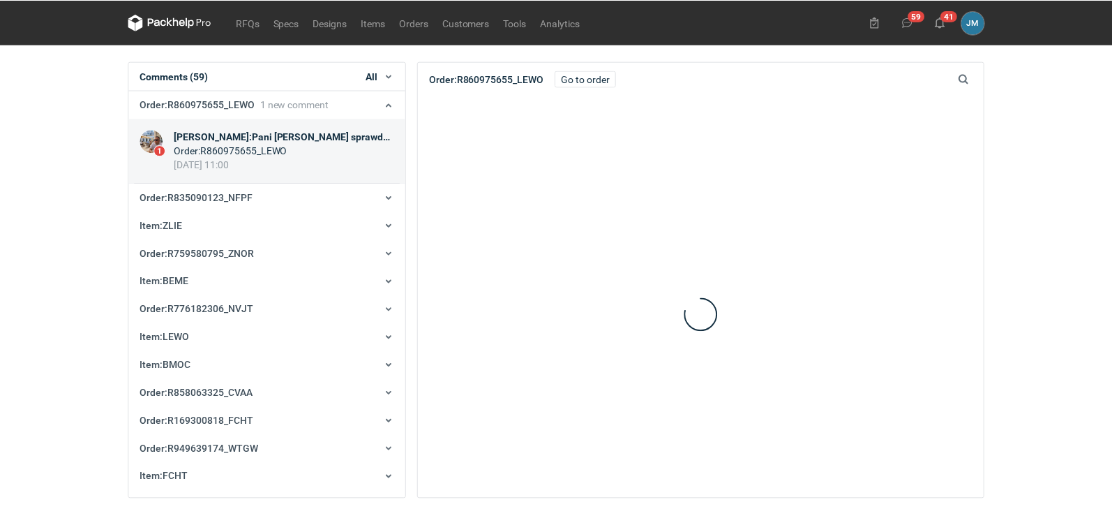
scroll to position [28, 0]
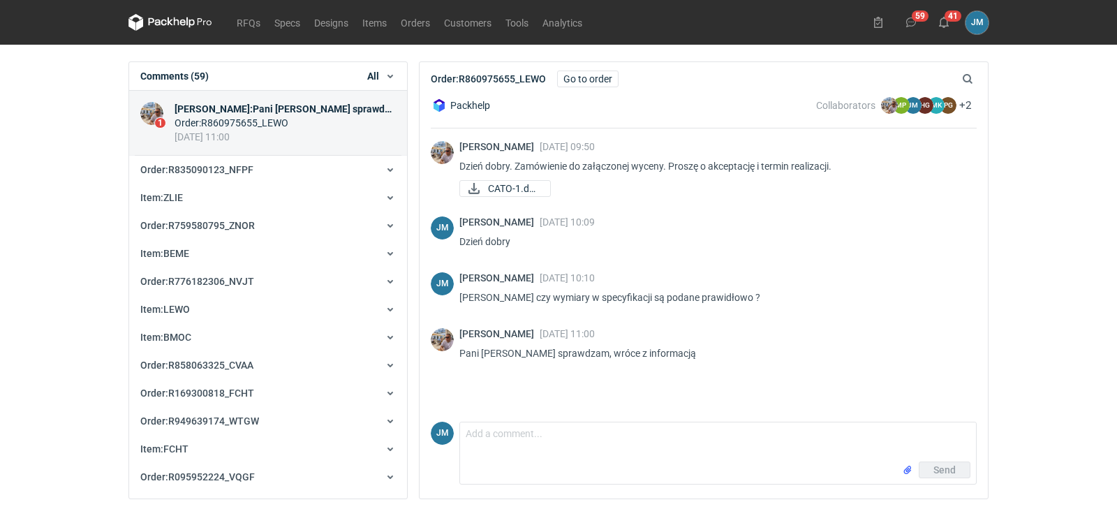
click at [169, 32] on nav "RFQs Specs Designs Items Orders Customers Tools Analytics" at bounding box center [358, 22] width 461 height 45
click at [170, 29] on icon at bounding box center [170, 22] width 84 height 17
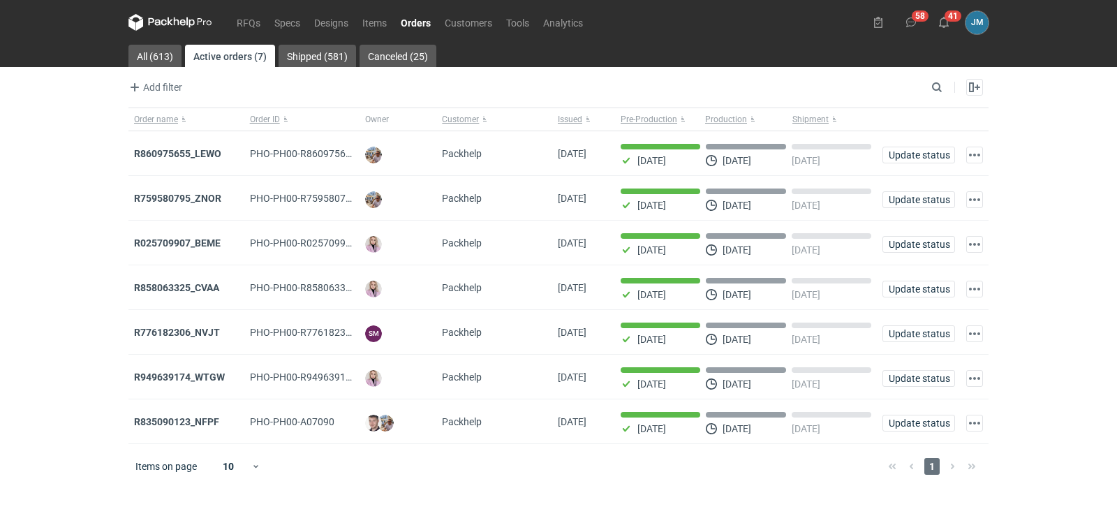
click at [186, 10] on nav "RFQs Specs Designs Items Orders Customers Tools Analytics" at bounding box center [358, 22] width 461 height 45
click at [188, 21] on icon at bounding box center [170, 22] width 84 height 17
click at [193, 26] on icon at bounding box center [170, 22] width 84 height 17
click at [177, 154] on strong "R860975655_LEWO" at bounding box center [177, 153] width 87 height 11
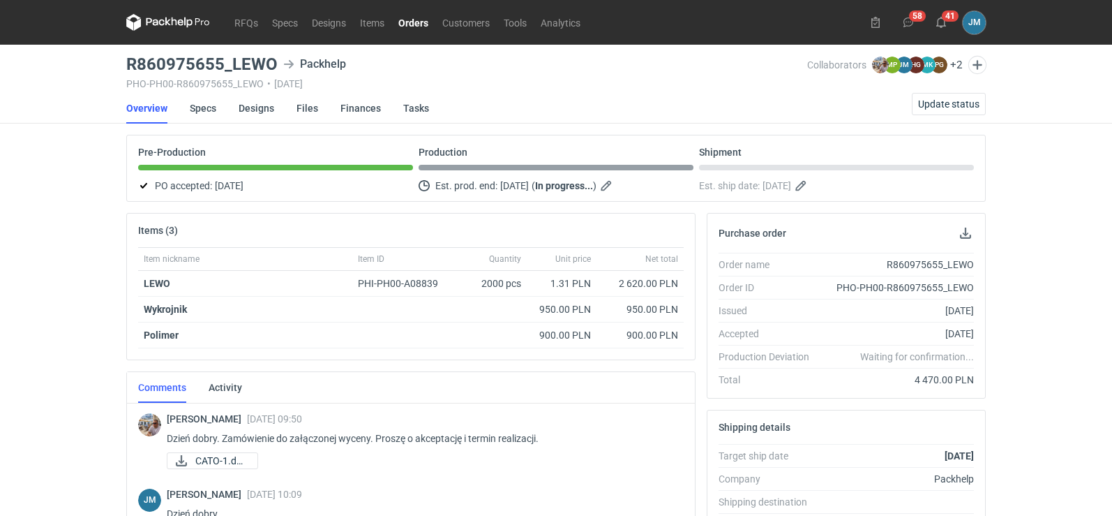
click at [165, 14] on icon at bounding box center [168, 22] width 84 height 17
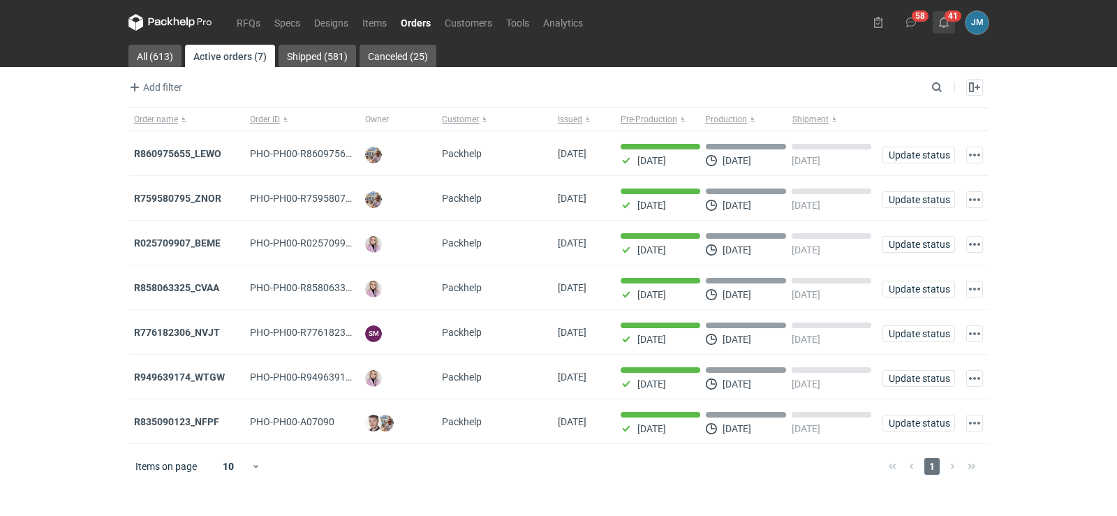
click at [946, 20] on use at bounding box center [944, 22] width 10 height 11
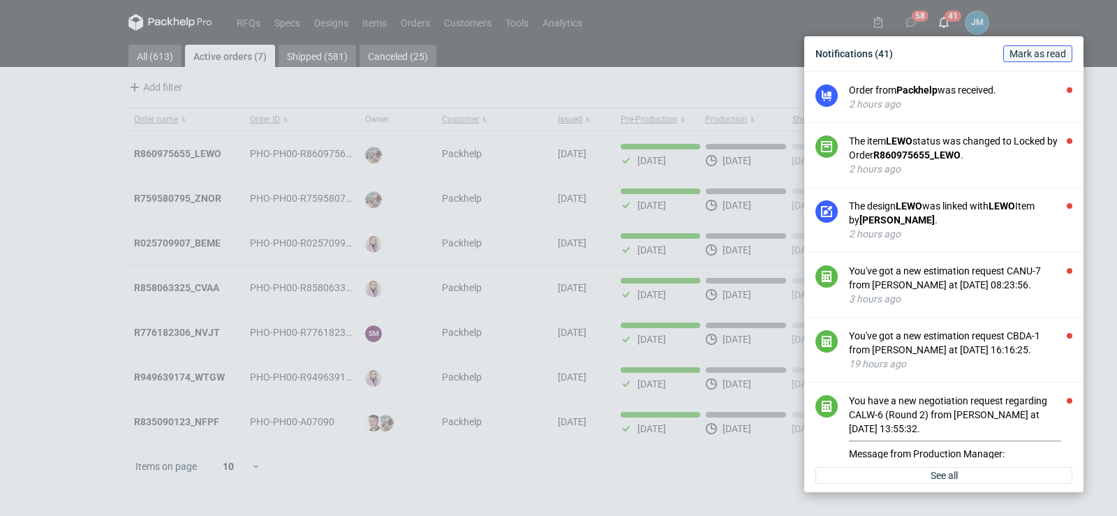
click at [1030, 61] on button "Mark as read" at bounding box center [1037, 53] width 69 height 17
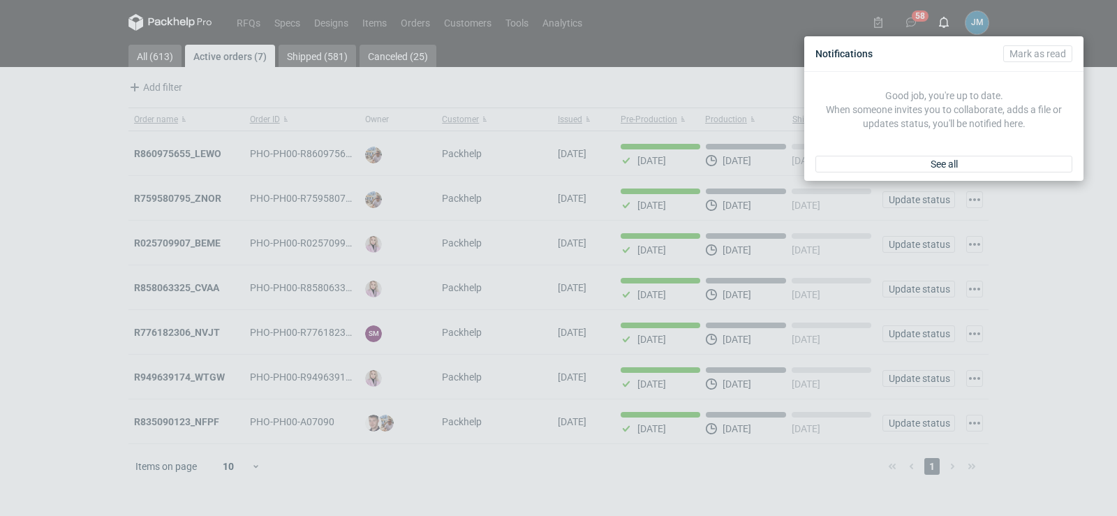
click at [902, 27] on div "Notifications Mark as read Good job, you're up to date. When someone invites yo…" at bounding box center [558, 258] width 1117 height 516
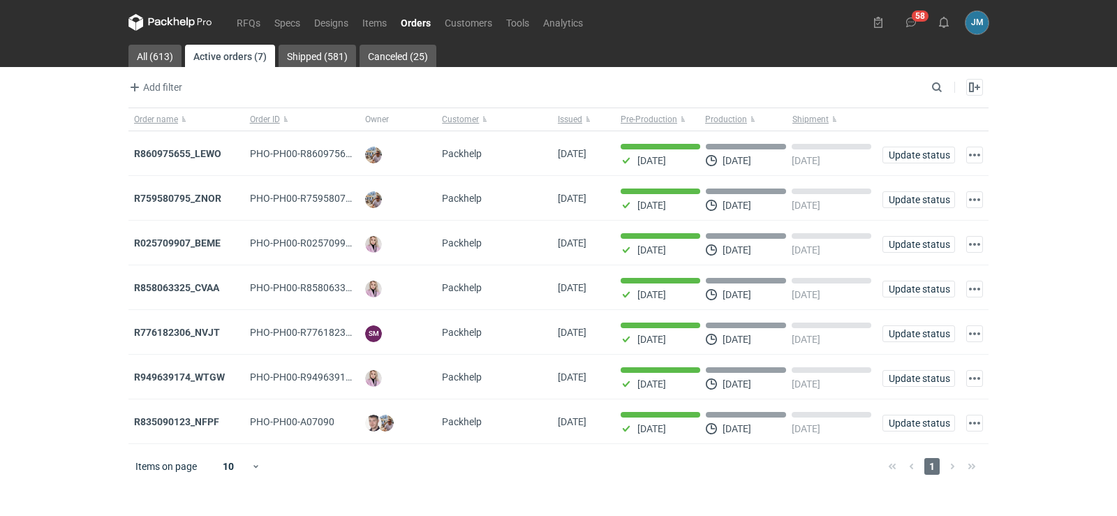
click at [165, 28] on icon at bounding box center [170, 22] width 84 height 17
click at [163, 21] on icon at bounding box center [170, 22] width 84 height 17
click at [163, 22] on icon at bounding box center [170, 22] width 84 height 17
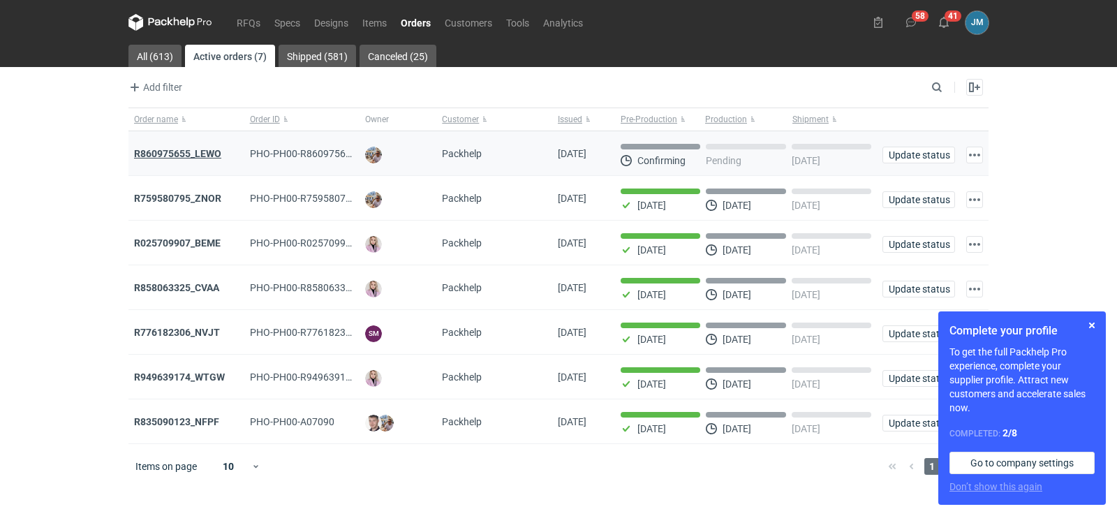
click at [210, 155] on strong "R860975655_LEWO" at bounding box center [177, 153] width 87 height 11
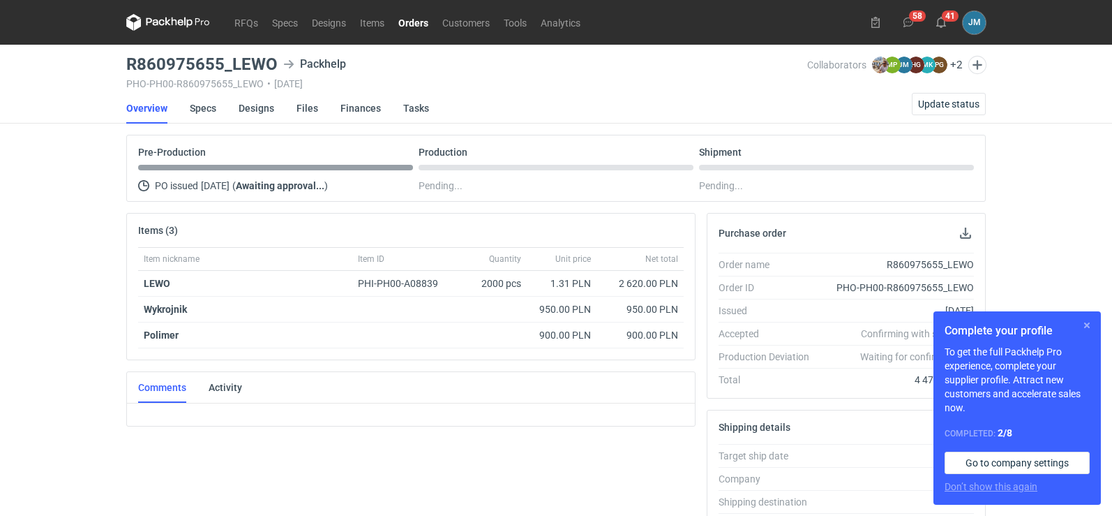
click at [1084, 325] on button "button" at bounding box center [1087, 325] width 17 height 17
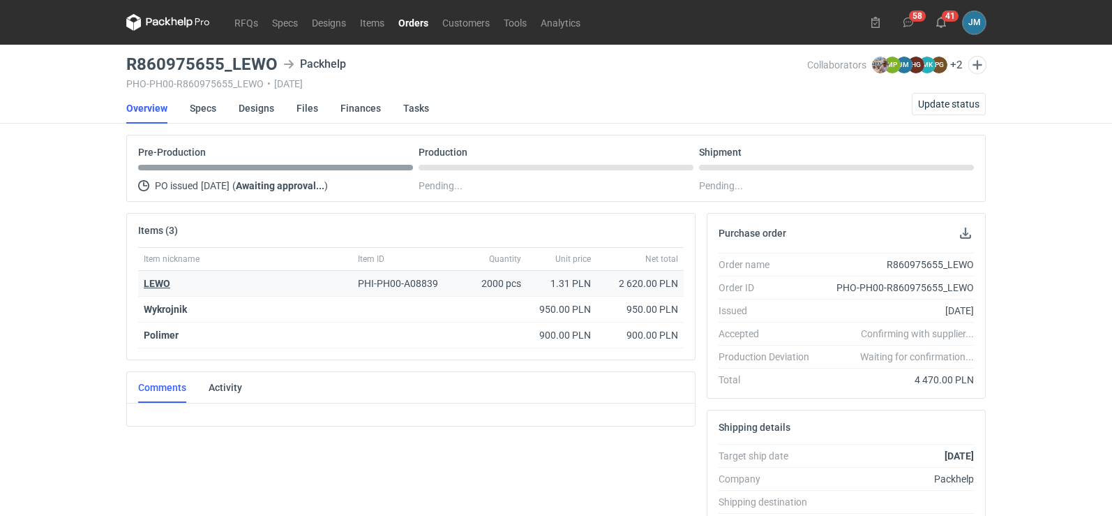
click at [157, 283] on strong "LEWO" at bounding box center [157, 283] width 27 height 11
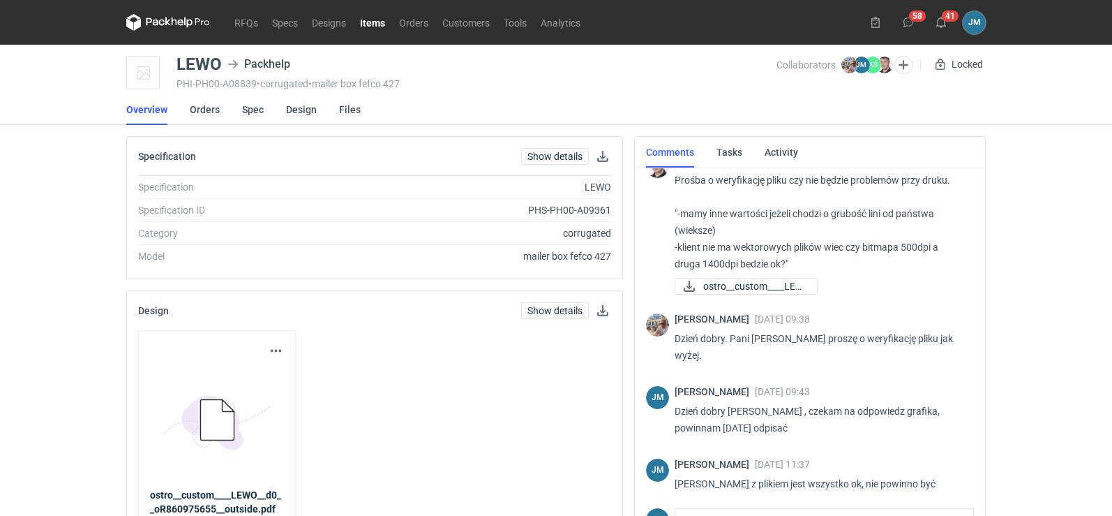
scroll to position [219, 0]
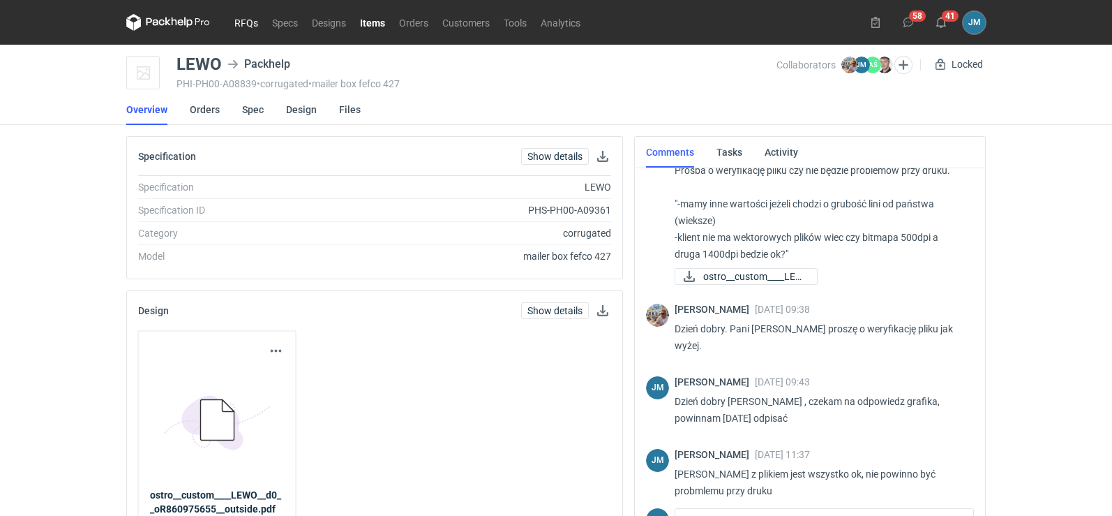
click at [247, 24] on link "RFQs" at bounding box center [247, 22] width 38 height 17
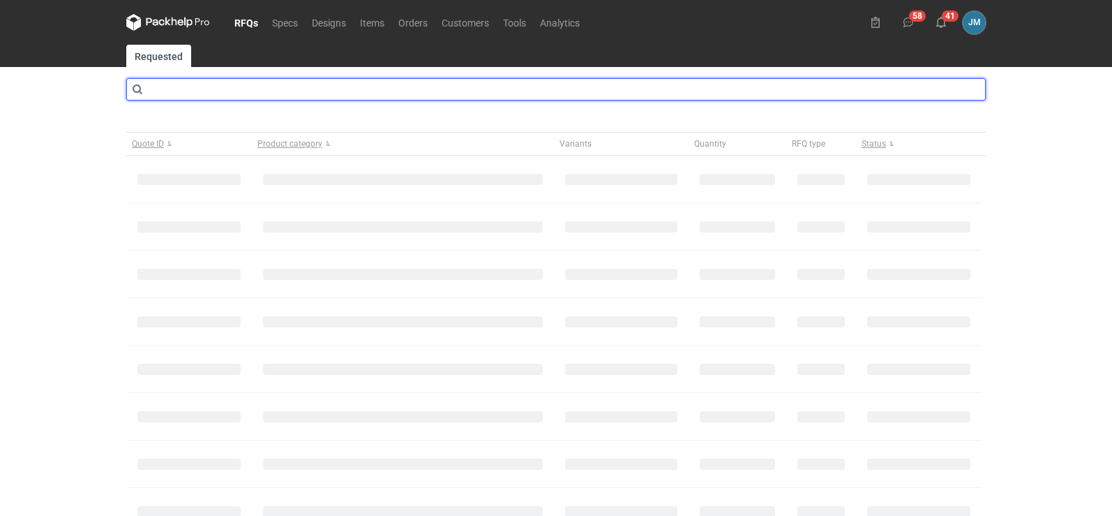
click at [239, 78] on input "text" at bounding box center [556, 89] width 860 height 22
type input "cato"
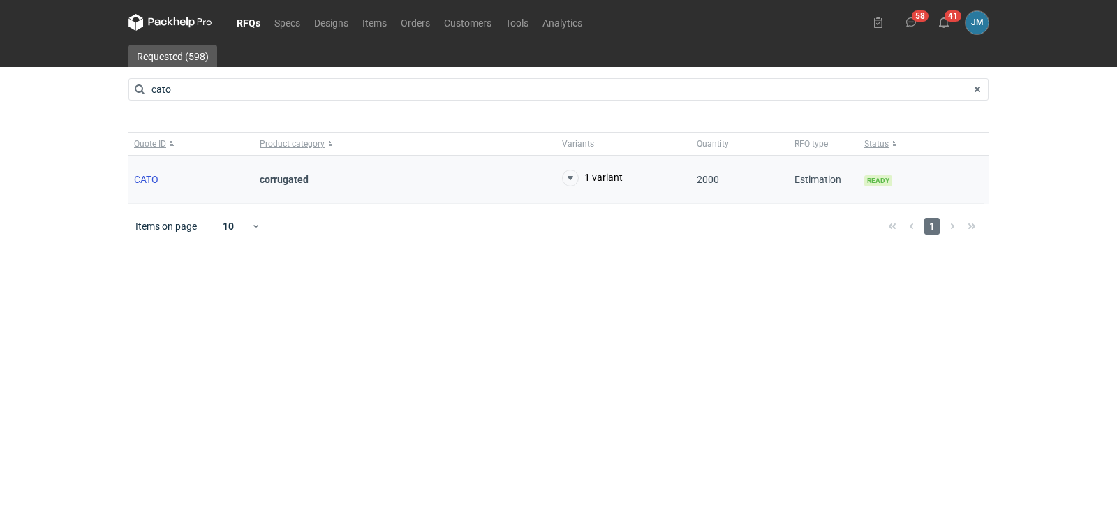
click at [147, 179] on span "CATO" at bounding box center [146, 179] width 24 height 11
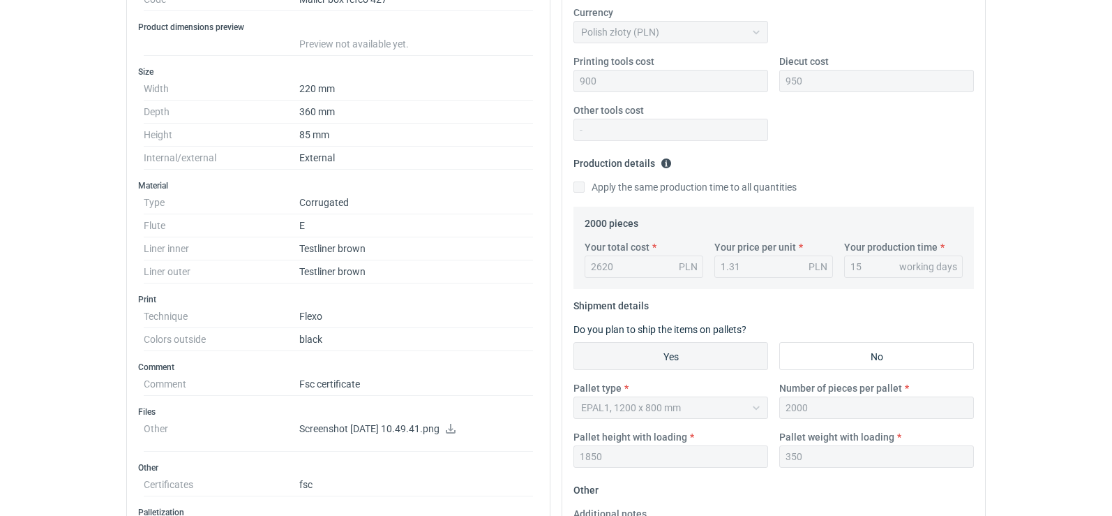
scroll to position [279, 0]
click at [489, 428] on p "Screenshot [DATE] 10.49.41.png" at bounding box center [416, 428] width 234 height 13
click at [456, 428] on icon at bounding box center [450, 428] width 11 height 10
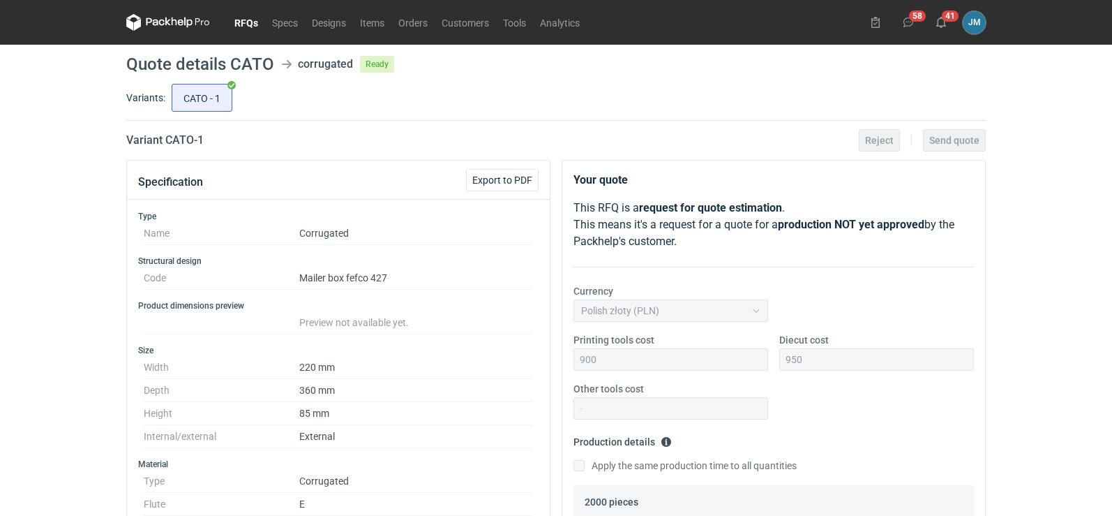
click at [193, 15] on icon at bounding box center [168, 22] width 84 height 17
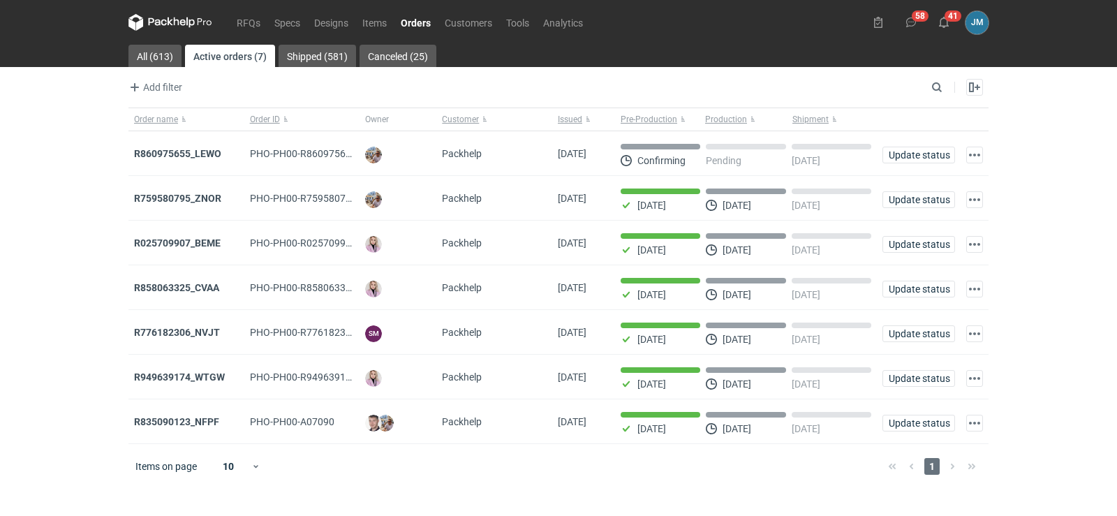
click at [164, 22] on icon at bounding box center [170, 22] width 84 height 17
click at [166, 148] on strong "R860975655_LEWO" at bounding box center [177, 153] width 87 height 11
